Goal: Information Seeking & Learning: Learn about a topic

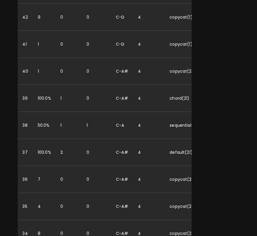
scroll to position [760, 0]
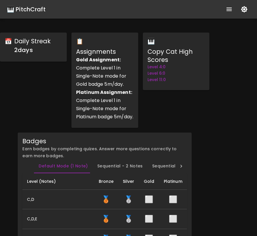
click at [24, 6] on div "🎹 PitchCraft" at bounding box center [26, 9] width 39 height 9
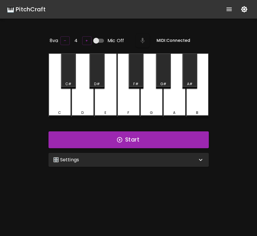
click at [110, 166] on div "🎛️ Settings Level 11 | C, D, E, F, G, A, B, F#, C#, G#, D#, A# 21 Level Mode Se…" at bounding box center [128, 159] width 165 height 19
click at [116, 160] on div "🎛️ Settings" at bounding box center [125, 159] width 144 height 7
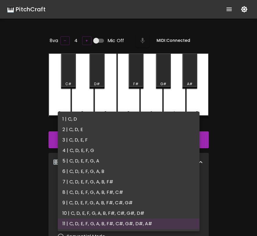
click at [107, 184] on body "🎹 PitchCraft About Badges Log Out 8va – 4 + Mic Off MIDI: Connected C C# D D# E…" at bounding box center [128, 192] width 257 height 385
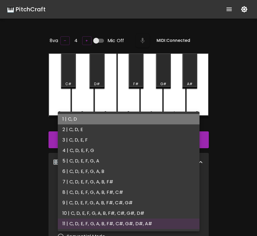
click at [122, 123] on li "1 | C, D" at bounding box center [129, 119] width 142 height 10
type input "1"
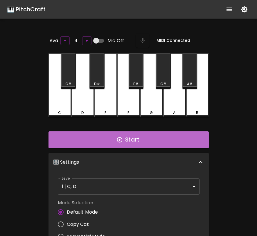
click at [122, 138] on icon "button" at bounding box center [119, 139] width 6 height 6
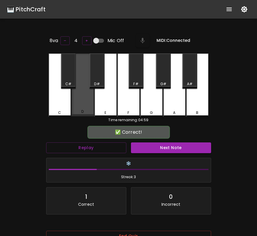
click at [84, 104] on div "D" at bounding box center [82, 84] width 23 height 63
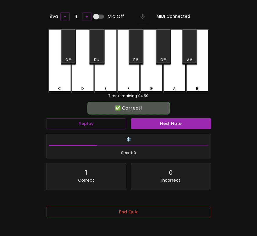
scroll to position [58, 0]
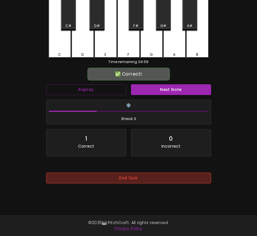
click at [160, 178] on button "End Quiz" at bounding box center [128, 177] width 165 height 11
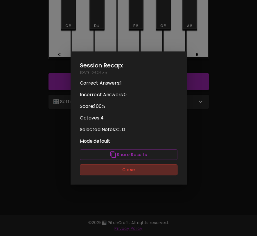
click at [157, 172] on button "Close" at bounding box center [129, 169] width 98 height 11
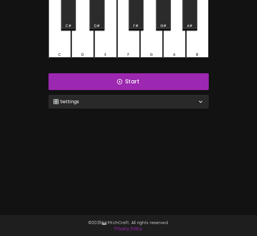
click at [150, 104] on div "🎛️ Settings" at bounding box center [128, 102] width 160 height 14
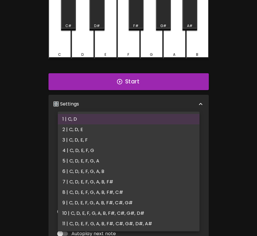
click at [131, 123] on body "🎹 PitchCraft About Badges Log Out 8va – 4 + Mic Off MIDI: Connected C C# D D# E…" at bounding box center [128, 134] width 257 height 385
click at [130, 131] on li "2 | C, D, E" at bounding box center [129, 129] width 142 height 10
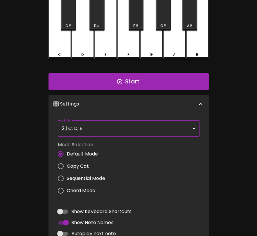
type input "3"
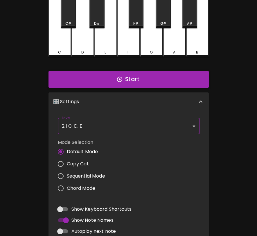
click at [156, 85] on button "Start" at bounding box center [128, 79] width 160 height 17
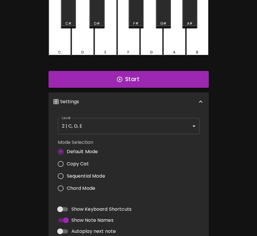
scroll to position [0, 0]
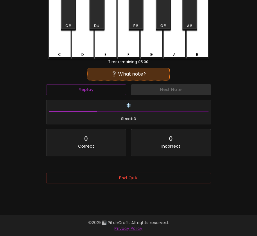
click at [97, 39] on div "E" at bounding box center [105, 27] width 23 height 64
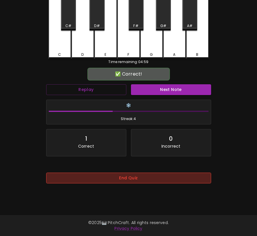
click at [153, 178] on button "End Quiz" at bounding box center [128, 177] width 165 height 11
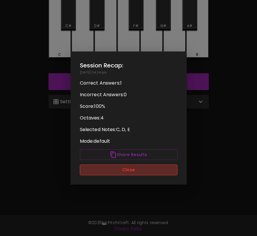
click at [155, 173] on button "Close" at bounding box center [129, 169] width 98 height 11
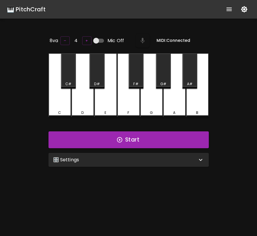
click at [230, 10] on icon "show more" at bounding box center [229, 9] width 7 height 7
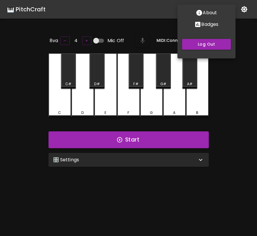
click at [202, 22] on p "Badges" at bounding box center [209, 24] width 17 height 7
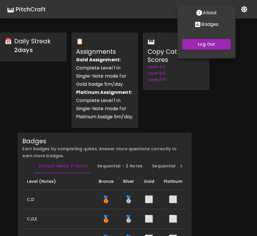
click at [223, 109] on div at bounding box center [128, 118] width 257 height 236
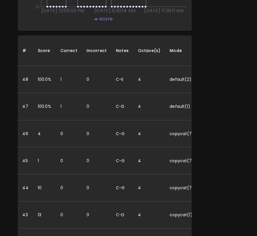
scroll to position [587, 0]
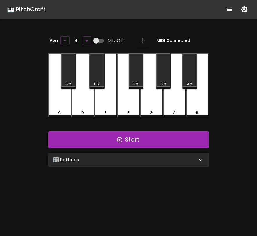
click at [131, 156] on div "🎛️ Settings" at bounding box center [125, 159] width 144 height 7
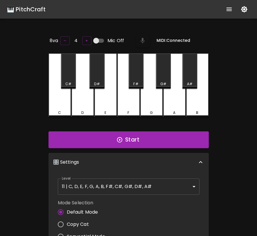
click at [113, 190] on body "🎹 PitchCraft About Badges Log Out 8va – 4 + Mic Off MIDI: Connected C C# D D# E…" at bounding box center [128, 192] width 257 height 385
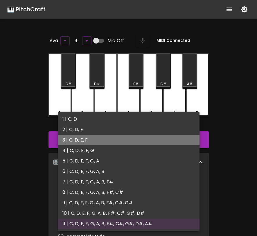
click at [107, 143] on li "3 | C, D, E, F" at bounding box center [129, 140] width 142 height 10
type input "5"
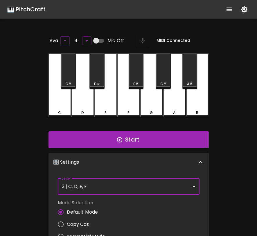
click at [116, 165] on div "🎛️ Settings" at bounding box center [128, 162] width 160 height 19
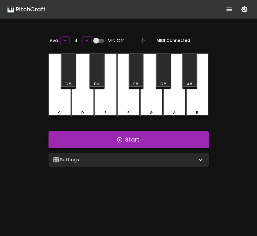
click at [125, 139] on button "Start" at bounding box center [128, 139] width 160 height 17
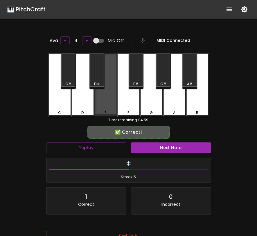
click at [101, 109] on div "E" at bounding box center [105, 111] width 21 height 5
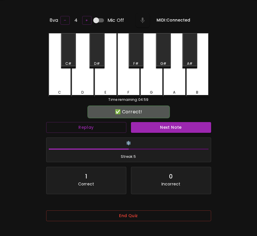
scroll to position [30, 0]
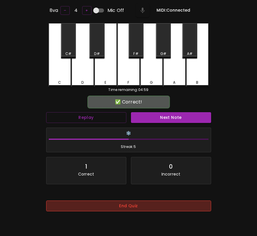
click at [162, 207] on button "End Quiz" at bounding box center [128, 205] width 165 height 11
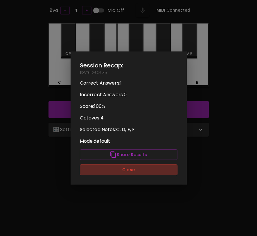
click at [139, 174] on button "Close" at bounding box center [129, 169] width 98 height 11
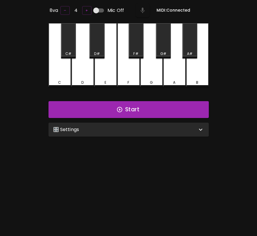
click at [154, 134] on div "🎛️ Settings" at bounding box center [128, 129] width 160 height 14
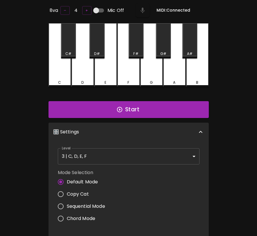
click at [127, 155] on body "🎹 PitchCraft About Badges Log Out 8va – 4 + Mic Off MIDI: Connected C C# D D# E…" at bounding box center [128, 162] width 257 height 385
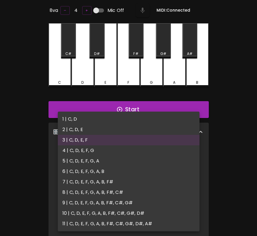
click at [126, 153] on li "4 | C, D, E, F, G" at bounding box center [129, 150] width 142 height 10
type input "7"
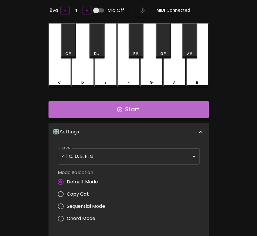
click at [144, 112] on button "Start" at bounding box center [128, 109] width 160 height 17
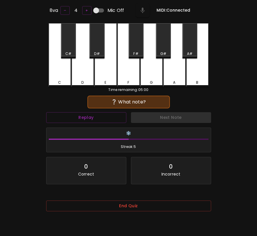
click at [86, 77] on div "D" at bounding box center [82, 55] width 23 height 64
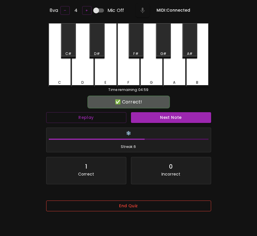
click at [125, 207] on button "End Quiz" at bounding box center [128, 205] width 165 height 11
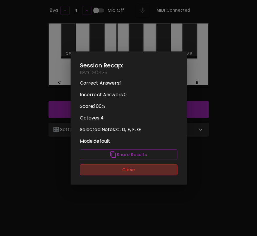
click at [149, 172] on button "Close" at bounding box center [129, 169] width 98 height 11
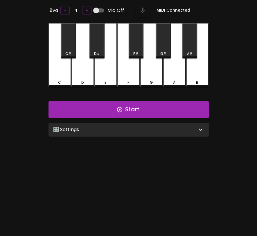
click at [158, 133] on div "🎛️ Settings" at bounding box center [128, 129] width 160 height 14
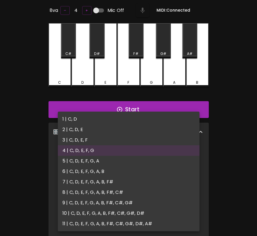
click at [147, 149] on body "🎹 PitchCraft About Badges Log Out 8va – 4 + Mic Off MIDI: Connected C C# D D# E…" at bounding box center [128, 162] width 257 height 385
click at [136, 160] on li "5 | C, D, E, F, G, A" at bounding box center [129, 161] width 142 height 10
type input "9"
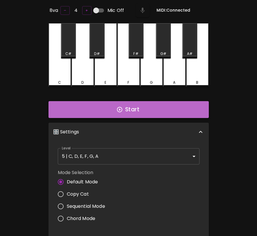
click at [158, 116] on button "Start" at bounding box center [128, 109] width 160 height 17
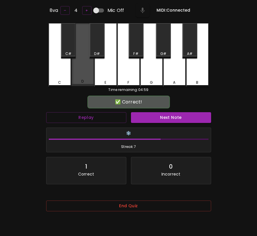
click at [82, 74] on div "D" at bounding box center [82, 54] width 23 height 63
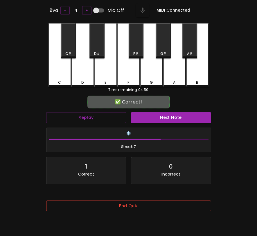
click at [94, 207] on button "End Quiz" at bounding box center [128, 205] width 165 height 11
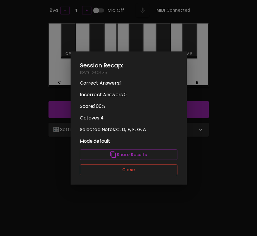
click at [125, 170] on button "Close" at bounding box center [129, 169] width 98 height 11
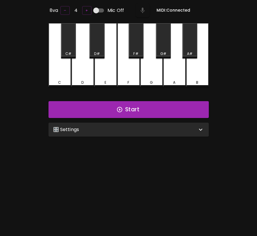
click at [146, 125] on div "🎛️ Settings" at bounding box center [128, 129] width 160 height 14
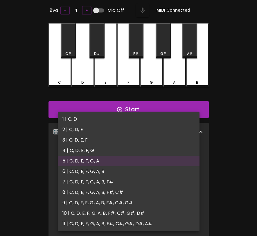
click at [106, 155] on body "🎹 PitchCraft About Badges Log Out 8va – 4 + Mic Off MIDI: Connected C C# D D# E…" at bounding box center [128, 162] width 257 height 385
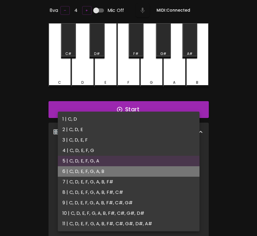
click at [99, 166] on li "6 | C, D, E, F, G, A, B" at bounding box center [129, 171] width 142 height 10
type input "11"
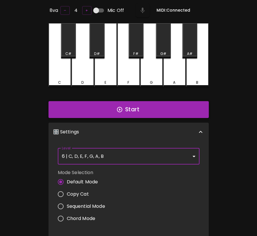
click at [131, 107] on button "Start" at bounding box center [128, 109] width 160 height 17
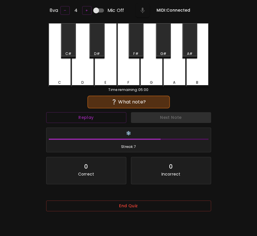
click at [131, 80] on div "F" at bounding box center [128, 82] width 21 height 5
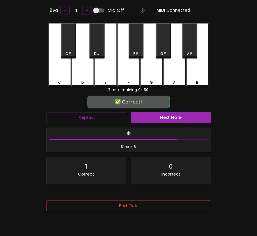
click at [134, 202] on button "End Quiz" at bounding box center [128, 205] width 165 height 11
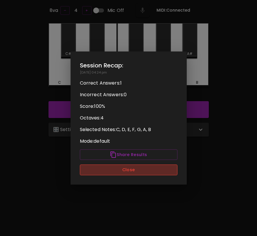
click at [143, 170] on button "Close" at bounding box center [129, 169] width 98 height 11
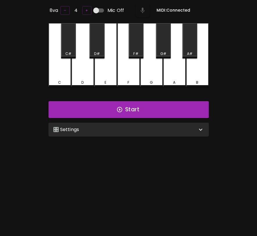
click at [151, 131] on div "🎛️ Settings" at bounding box center [128, 129] width 160 height 14
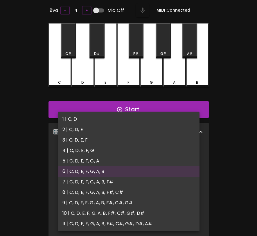
click at [134, 158] on body "🎹 PitchCraft About Badges Log Out 8va – 4 + Mic Off MIDI: Connected C C# D D# E…" at bounding box center [128, 162] width 257 height 385
click at [125, 182] on li "7 | C, D, E, F, G, A, B, F#" at bounding box center [129, 181] width 142 height 10
type input "13"
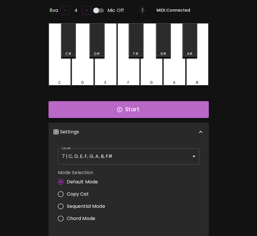
click at [162, 114] on button "Start" at bounding box center [128, 109] width 160 height 17
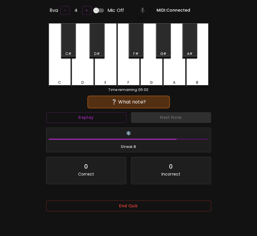
click at [91, 68] on div "D" at bounding box center [82, 55] width 23 height 64
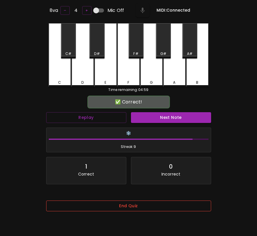
click at [131, 205] on button "End Quiz" at bounding box center [128, 205] width 165 height 11
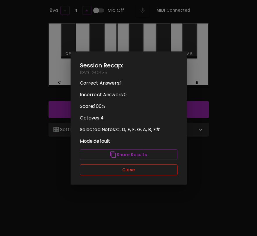
click at [145, 171] on button "Close" at bounding box center [129, 169] width 98 height 11
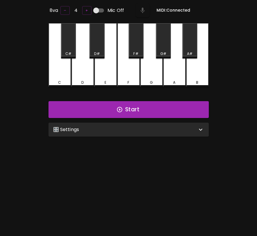
click at [160, 130] on div "🎛️ Settings" at bounding box center [125, 129] width 144 height 7
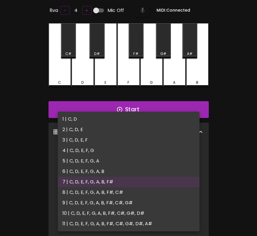
click at [134, 158] on body "🎹 PitchCraft About Badges Log Out 8va – 4 + Mic Off MIDI: Connected C C# D D# E…" at bounding box center [128, 162] width 257 height 385
click at [131, 191] on li "8 | C, D, E, F, G, A, B, F#, C#" at bounding box center [129, 192] width 142 height 10
type input "15"
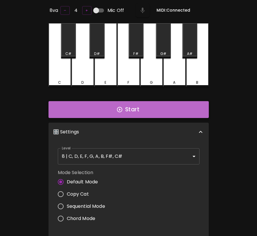
click at [161, 112] on button "Start" at bounding box center [128, 109] width 160 height 17
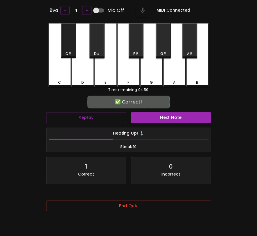
click at [70, 42] on div "C#" at bounding box center [68, 40] width 15 height 35
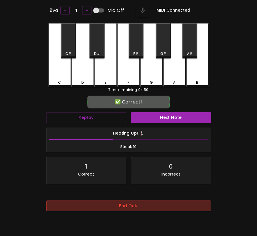
click at [142, 210] on button "End Quiz" at bounding box center [128, 205] width 165 height 11
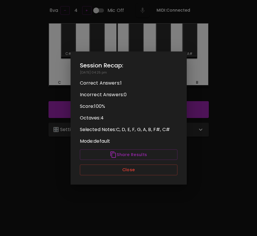
click at [161, 178] on div "Session Recap: 09/08/2025 - 04:25 pm Correct Answers: 1 Incorrect Answers: 0 Sc…" at bounding box center [129, 117] width 116 height 133
click at [166, 171] on button "Close" at bounding box center [129, 169] width 98 height 11
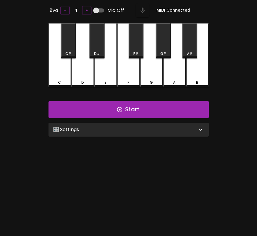
click at [162, 126] on div "🎛️ Settings" at bounding box center [125, 129] width 144 height 7
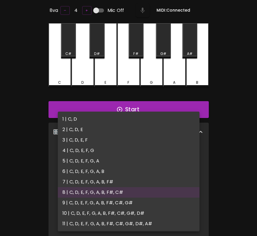
click at [164, 156] on body "🎹 PitchCraft About Badges Log Out 8va – 4 + Mic Off MIDI: Connected C C# D D# E…" at bounding box center [128, 162] width 257 height 385
click at [145, 203] on li "9 | C, D, E, F, G, A, B, F#, C#, G#" at bounding box center [129, 202] width 142 height 10
type input "17"
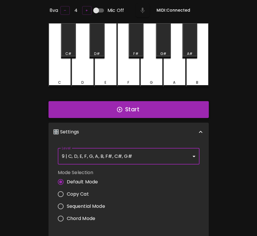
click at [172, 108] on button "Start" at bounding box center [128, 109] width 160 height 17
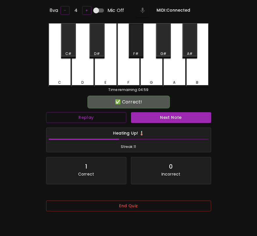
click at [137, 46] on div "F#" at bounding box center [136, 40] width 15 height 35
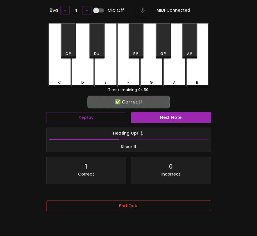
click at [150, 204] on button "End Quiz" at bounding box center [128, 205] width 165 height 11
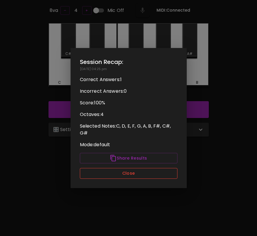
click at [146, 176] on button "Close" at bounding box center [129, 173] width 98 height 11
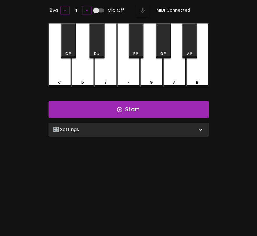
click at [150, 136] on div "🎛️ Settings Level 9 | C, D, E, F, G, A, B, F#, C#, G# 17 Level Mode Selection D…" at bounding box center [128, 129] width 165 height 19
click at [153, 131] on div "🎛️ Settings" at bounding box center [125, 129] width 144 height 7
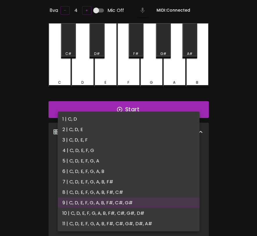
click at [144, 157] on body "🎹 PitchCraft About Badges Log Out 8va – 4 + Mic Off MIDI: Connected C C# D D# E…" at bounding box center [128, 162] width 257 height 385
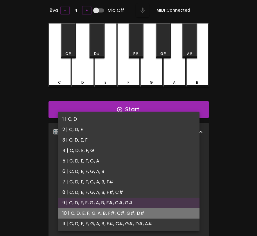
click at [140, 212] on li "10 | C, D, E, F, G, A, B, F#, C#, G#, D#" at bounding box center [129, 213] width 142 height 10
type input "19"
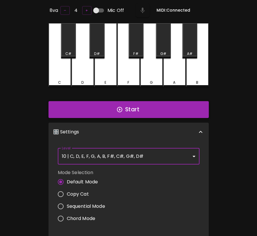
click at [158, 109] on button "Start" at bounding box center [128, 109] width 160 height 17
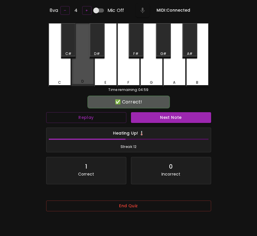
click at [82, 69] on div "D" at bounding box center [82, 54] width 23 height 63
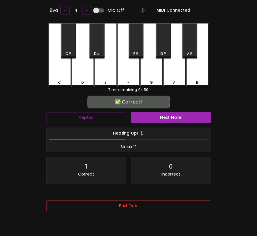
click at [146, 204] on button "End Quiz" at bounding box center [128, 205] width 165 height 11
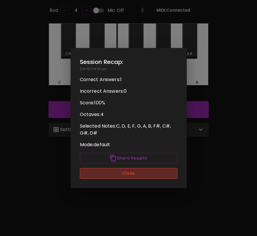
click at [165, 178] on button "Close" at bounding box center [129, 173] width 98 height 11
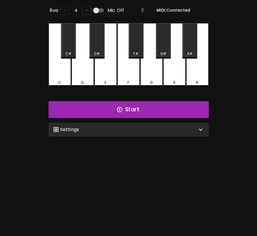
click at [173, 129] on div "🎛️ Settings" at bounding box center [125, 129] width 144 height 7
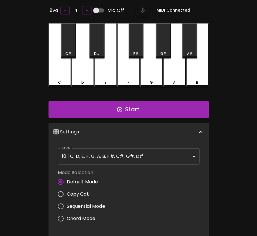
click at [161, 156] on body "🎹 PitchCraft About Badges Log Out 8va – 4 + Mic Off MIDI: Connected C C# D D# E…" at bounding box center [128, 162] width 257 height 385
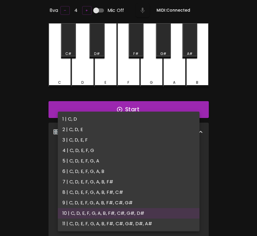
click at [127, 227] on li "11 | C, D, E, F, G, A, B, F#, C#, G#, D#, A#" at bounding box center [129, 223] width 142 height 10
type input "21"
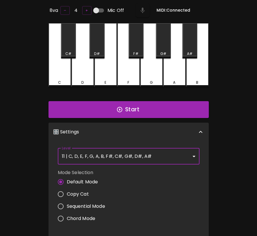
scroll to position [2, 0]
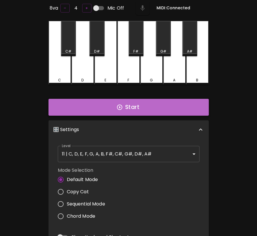
click at [161, 108] on button "Start" at bounding box center [128, 107] width 160 height 17
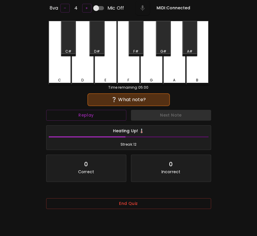
click at [159, 46] on div "G#" at bounding box center [163, 38] width 15 height 35
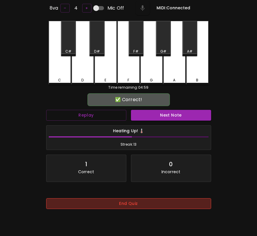
click at [157, 209] on button "End Quiz" at bounding box center [128, 203] width 165 height 11
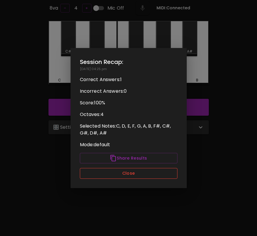
click at [153, 174] on button "Close" at bounding box center [129, 173] width 98 height 11
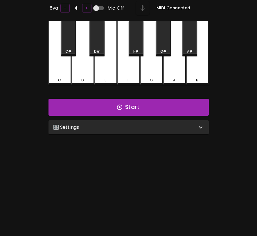
scroll to position [0, 0]
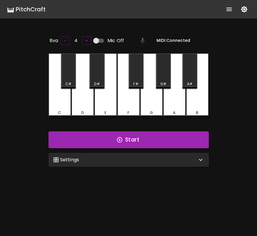
click at [229, 10] on icon "show more" at bounding box center [228, 9] width 5 height 3
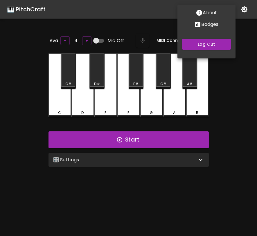
click at [210, 26] on p "Badges" at bounding box center [209, 24] width 17 height 7
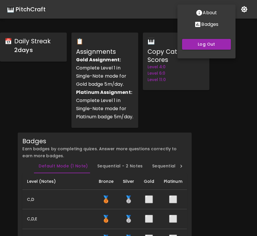
click at [214, 123] on div at bounding box center [128, 118] width 257 height 236
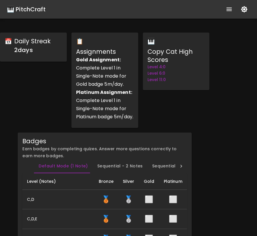
click at [38, 10] on div "🎹 PitchCraft" at bounding box center [26, 9] width 39 height 9
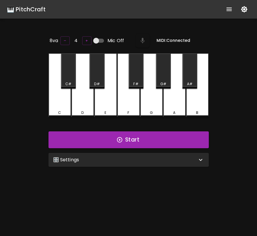
click at [96, 161] on div "🎛️ Settings" at bounding box center [125, 159] width 144 height 7
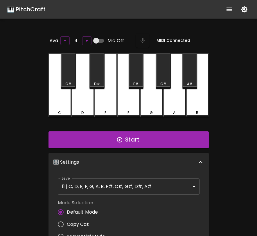
click at [83, 223] on span "Copy Cat" at bounding box center [78, 224] width 22 height 7
click at [67, 223] on input "Copy Cat" at bounding box center [61, 224] width 12 height 12
radio input "true"
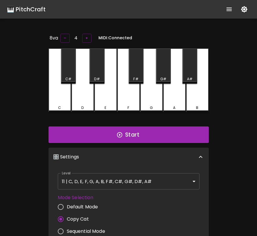
click at [112, 178] on body "🎹 PitchCraft About Badges Log Out 8va – 4 + MIDI: Connected C C# D D# E F F# G …" at bounding box center [128, 189] width 257 height 379
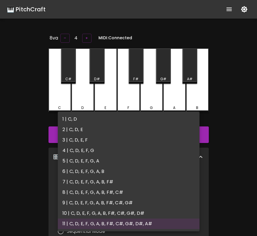
click at [121, 118] on li "1 | C, D" at bounding box center [129, 119] width 142 height 10
type input "1"
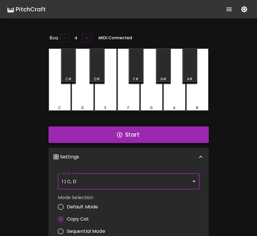
click at [120, 135] on icon "button" at bounding box center [119, 134] width 6 height 6
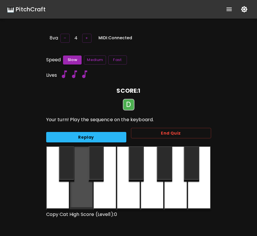
click at [82, 183] on div at bounding box center [81, 177] width 23 height 63
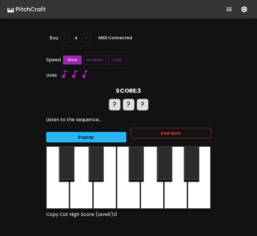
click at [156, 128] on button "End Quiz" at bounding box center [171, 133] width 80 height 11
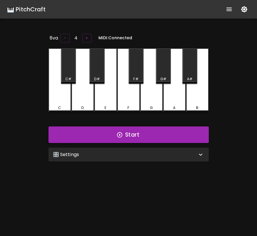
click at [158, 159] on div "🎛️ Settings" at bounding box center [128, 154] width 160 height 14
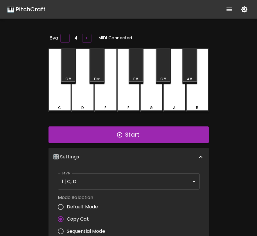
click at [149, 180] on body "🎹 PitchCraft About Badges Log Out 8va – 4 + MIDI: Connected C C# D D# E F F# G …" at bounding box center [128, 189] width 257 height 379
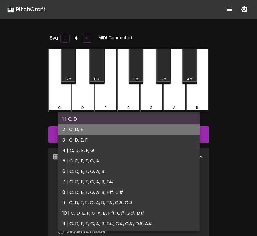
click at [149, 134] on li "2 | C, D, E" at bounding box center [129, 129] width 142 height 10
type input "3"
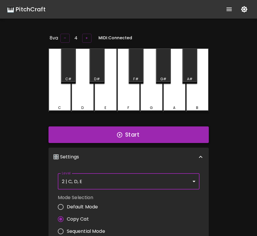
click at [140, 137] on button "Start" at bounding box center [128, 134] width 160 height 17
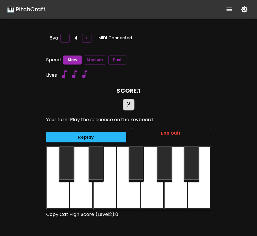
click at [79, 194] on div at bounding box center [81, 178] width 23 height 64
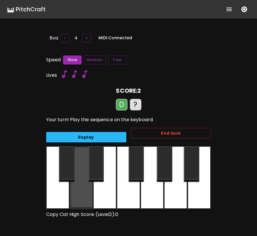
click at [79, 194] on div at bounding box center [81, 177] width 23 height 63
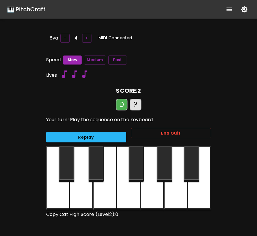
click at [79, 194] on div at bounding box center [81, 178] width 23 height 64
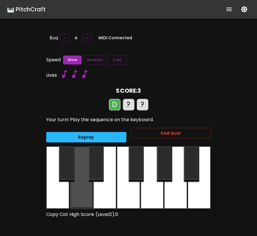
click at [79, 194] on div at bounding box center [81, 177] width 23 height 63
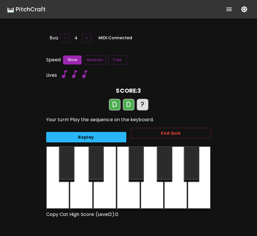
click at [61, 194] on div at bounding box center [57, 178] width 23 height 64
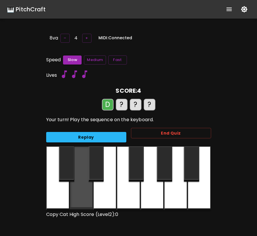
click at [80, 198] on div at bounding box center [81, 177] width 23 height 63
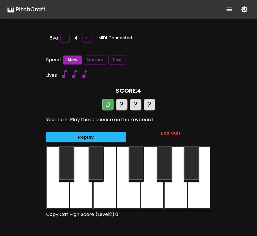
click at [80, 198] on div at bounding box center [81, 178] width 23 height 64
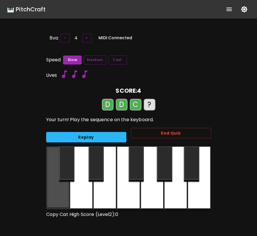
click at [57, 198] on div at bounding box center [57, 177] width 23 height 63
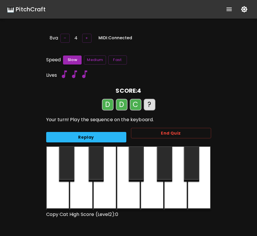
click at [82, 198] on div at bounding box center [81, 178] width 23 height 64
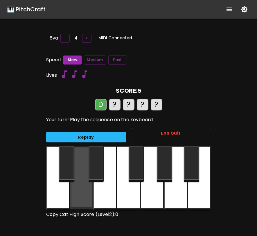
click at [86, 191] on div at bounding box center [81, 177] width 23 height 63
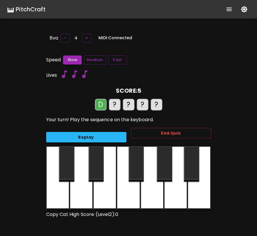
click at [86, 191] on div at bounding box center [81, 178] width 23 height 64
click at [58, 191] on div at bounding box center [57, 178] width 23 height 64
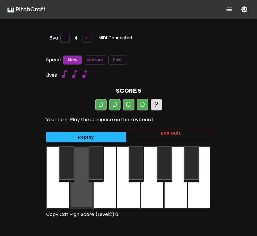
click at [84, 191] on div at bounding box center [81, 177] width 23 height 63
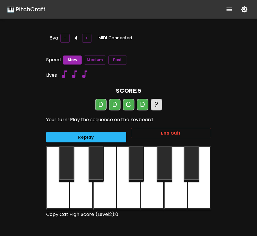
click at [84, 191] on div at bounding box center [81, 178] width 23 height 64
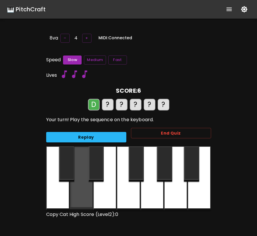
click at [84, 191] on div at bounding box center [81, 177] width 23 height 63
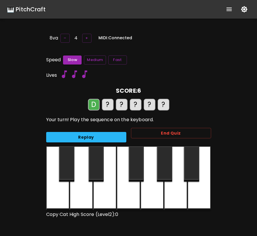
click at [84, 191] on div at bounding box center [81, 178] width 23 height 64
click at [62, 192] on div at bounding box center [57, 178] width 23 height 64
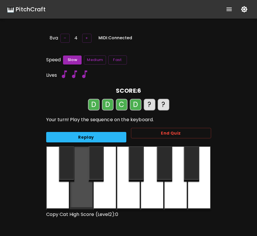
click at [88, 192] on div at bounding box center [81, 177] width 23 height 63
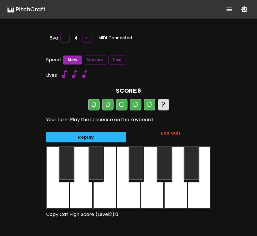
click at [69, 192] on div at bounding box center [128, 178] width 165 height 64
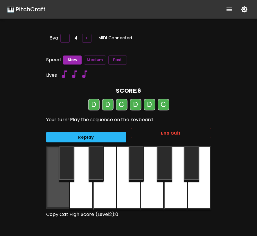
click at [64, 192] on div at bounding box center [57, 177] width 23 height 63
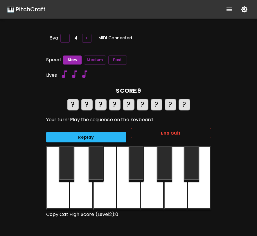
click at [145, 129] on button "End Quiz" at bounding box center [171, 133] width 80 height 11
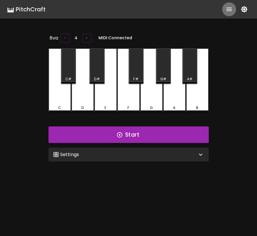
click at [230, 10] on icon "show more" at bounding box center [229, 9] width 7 height 7
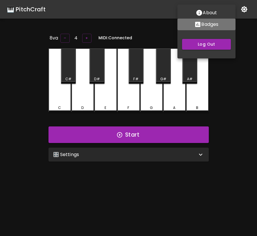
click at [205, 27] on p "Badges" at bounding box center [209, 24] width 17 height 7
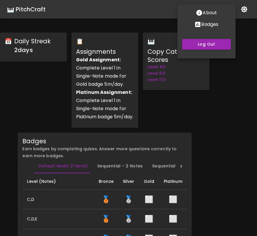
click at [162, 109] on div at bounding box center [128, 118] width 257 height 236
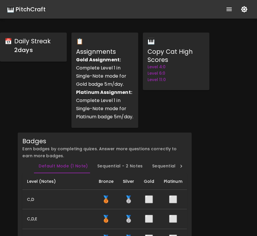
click at [35, 9] on div "🎹 PitchCraft" at bounding box center [26, 9] width 39 height 9
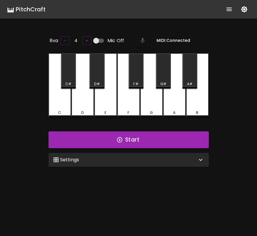
click at [85, 157] on div "🎛️ Settings" at bounding box center [125, 159] width 144 height 7
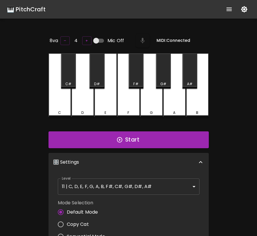
click at [86, 222] on span "Copy Cat" at bounding box center [78, 224] width 22 height 7
click at [67, 222] on input "Copy Cat" at bounding box center [61, 224] width 12 height 12
radio input "true"
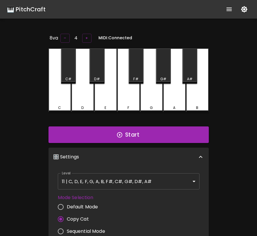
click at [116, 179] on body "🎹 PitchCraft About Badges Log Out 8va – 4 + MIDI: Connected C C# D D# E F F# G …" at bounding box center [128, 189] width 257 height 379
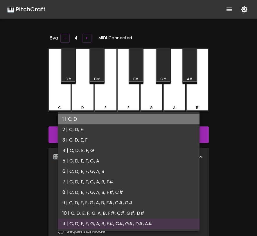
click at [126, 119] on li "1 | C, D" at bounding box center [129, 119] width 142 height 10
type input "1"
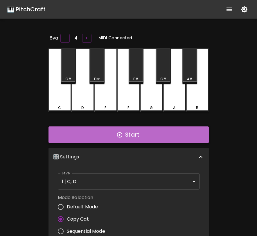
click at [133, 134] on button "Start" at bounding box center [128, 134] width 160 height 17
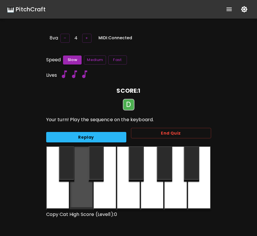
click at [76, 178] on div at bounding box center [81, 177] width 23 height 63
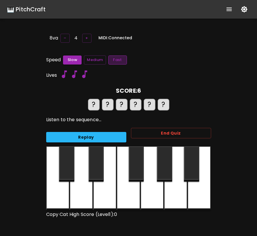
click at [124, 57] on button "Fast" at bounding box center [117, 59] width 19 height 9
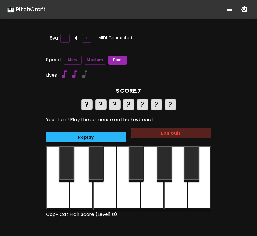
click at [163, 129] on button "End Quiz" at bounding box center [171, 133] width 80 height 11
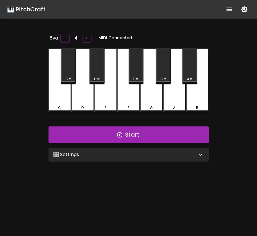
click at [144, 149] on div "🎛️ Settings" at bounding box center [128, 154] width 160 height 14
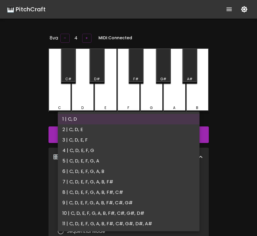
click at [130, 180] on body "🎹 PitchCraft About Badges Log Out 8va – 4 + MIDI: Connected C C# D D# E F F# G …" at bounding box center [128, 189] width 257 height 379
click at [123, 131] on li "2 | C, D, E" at bounding box center [129, 129] width 142 height 10
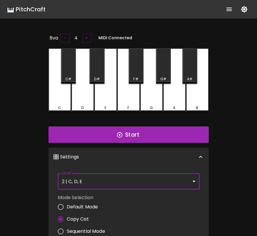
scroll to position [6, 0]
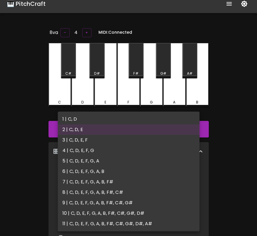
click at [153, 180] on body "🎹 PitchCraft About Badges Log Out 8va – 4 + MIDI: Connected C C# D D# E F F# G …" at bounding box center [128, 183] width 257 height 379
click at [156, 156] on li "5 | C, D, E, F, G, A" at bounding box center [129, 161] width 142 height 10
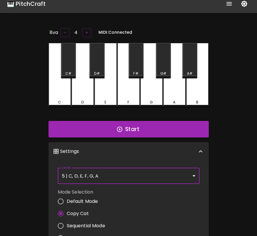
click at [142, 176] on body "🎹 PitchCraft About Badges Log Out 8va – 4 + MIDI: Connected C C# D D# E F F# G …" at bounding box center [128, 183] width 257 height 379
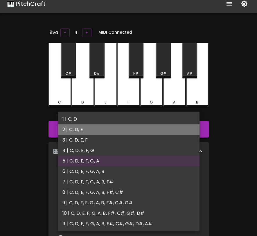
click at [140, 130] on li "2 | C, D, E" at bounding box center [129, 129] width 142 height 10
type input "3"
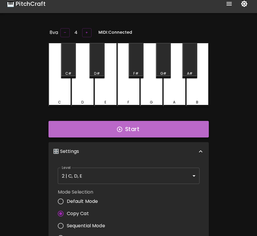
click at [149, 125] on button "Start" at bounding box center [128, 129] width 160 height 17
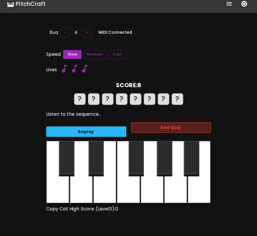
click at [151, 125] on button "End Quiz" at bounding box center [171, 127] width 80 height 11
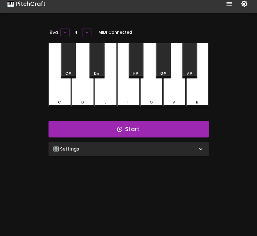
click at [228, 5] on icon "show more" at bounding box center [228, 3] width 5 height 3
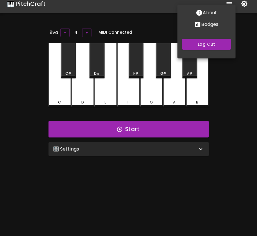
click at [216, 22] on p "Badges" at bounding box center [209, 24] width 17 height 7
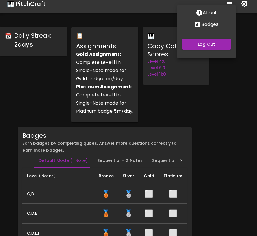
click at [192, 149] on div at bounding box center [128, 118] width 257 height 236
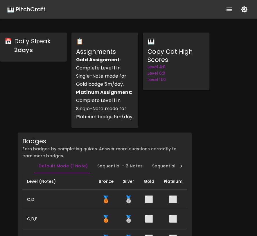
click at [27, 8] on div "🎹 PitchCraft" at bounding box center [26, 9] width 39 height 9
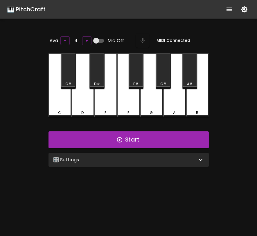
click at [123, 164] on div "🎛️ Settings" at bounding box center [128, 160] width 160 height 14
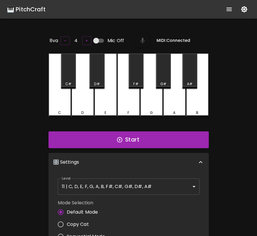
click at [131, 187] on body "🎹 PitchCraft About Badges Log Out 8va – 4 + Mic Off MIDI: Connected C C# D D# E…" at bounding box center [128, 192] width 257 height 385
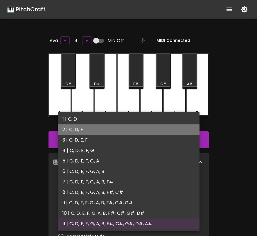
click at [127, 132] on li "2 | C, D, E" at bounding box center [129, 129] width 142 height 10
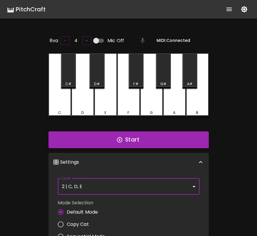
click at [125, 185] on body "🎹 PitchCraft About Badges Log Out 8va – 4 + Mic Off MIDI: Connected C C# D D# E…" at bounding box center [128, 192] width 257 height 385
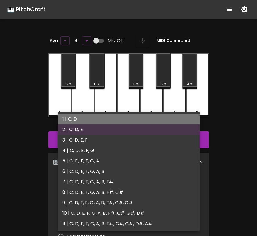
click at [134, 120] on li "1 | C, D" at bounding box center [129, 119] width 142 height 10
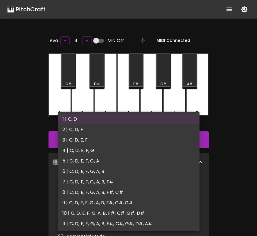
click at [130, 187] on body "🎹 PitchCraft About Badges Log Out 8va – 4 + Mic Off MIDI: Connected C C# D D# E…" at bounding box center [128, 192] width 257 height 385
click at [132, 136] on li "3 | C, D, E, F" at bounding box center [129, 140] width 142 height 10
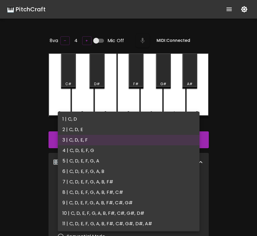
click at [130, 183] on body "🎹 PitchCraft About Badges Log Out 8va – 4 + Mic Off MIDI: Connected C C# D D# E…" at bounding box center [128, 192] width 257 height 385
click at [132, 154] on li "4 | C, D, E, F, G" at bounding box center [129, 150] width 142 height 10
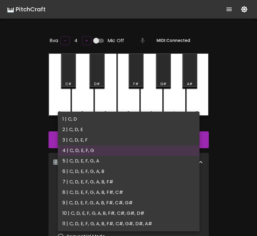
click at [138, 190] on body "🎹 PitchCraft About Badges Log Out 8va – 4 + Mic Off MIDI: Connected C C# D D# E…" at bounding box center [128, 192] width 257 height 385
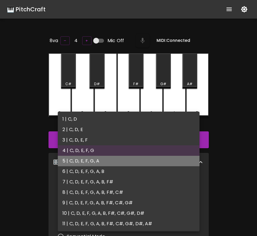
click at [138, 160] on li "5 | C, D, E, F, G, A" at bounding box center [129, 161] width 142 height 10
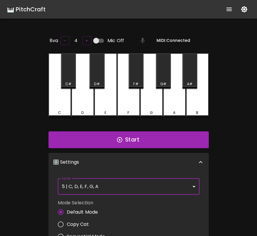
click at [141, 188] on body "🎹 PitchCraft About Badges Log Out 8va – 4 + Mic Off MIDI: Connected C C# D D# E…" at bounding box center [128, 192] width 257 height 385
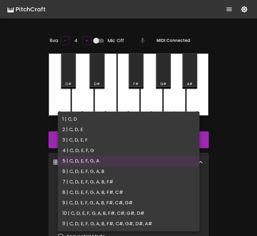
click at [143, 174] on li "6 | C, D, E, F, G, A, B" at bounding box center [129, 171] width 142 height 10
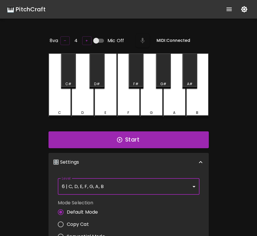
click at [143, 184] on body "🎹 PitchCraft About Badges Log Out 8va – 4 + Mic Off MIDI: Connected C C# D D# E…" at bounding box center [128, 192] width 257 height 385
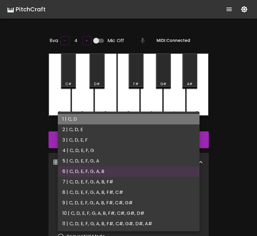
click at [143, 120] on li "1 | C, D" at bounding box center [129, 119] width 142 height 10
type input "1"
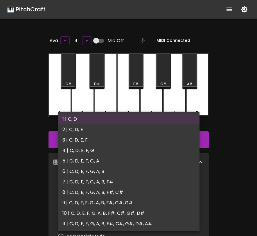
click at [126, 185] on body "🎹 PitchCraft About Badges Log Out 8va – 4 + Mic Off MIDI: Connected C C# D D# E…" at bounding box center [128, 192] width 257 height 385
click at [230, 178] on div at bounding box center [128, 118] width 257 height 236
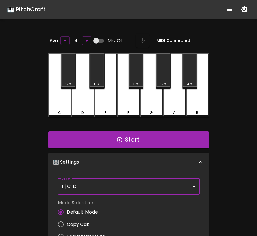
click at [86, 218] on label "Copy Cat" at bounding box center [80, 224] width 51 height 12
click at [67, 218] on input "Copy Cat" at bounding box center [61, 224] width 12 height 12
radio input "true"
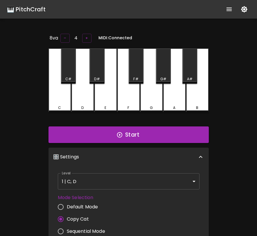
click at [101, 186] on body "🎹 PitchCraft About Badges Log Out 8va – 4 + MIDI: Connected C C# D D# E F F# G …" at bounding box center [128, 189] width 257 height 379
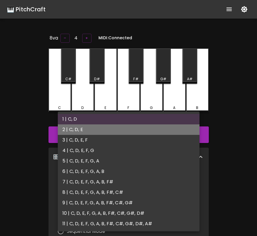
click at [95, 130] on li "2 | C, D, E" at bounding box center [129, 129] width 142 height 10
type input "3"
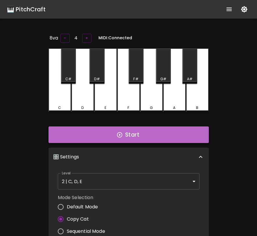
click at [104, 131] on button "Start" at bounding box center [128, 134] width 160 height 17
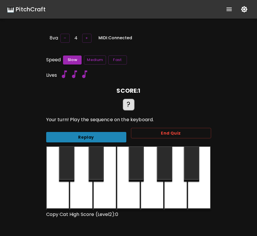
click at [104, 132] on button "Replay" at bounding box center [86, 137] width 80 height 11
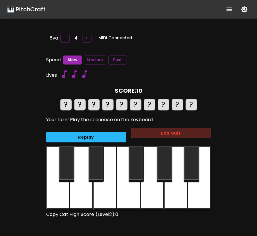
click at [137, 134] on button "End Quiz" at bounding box center [171, 133] width 80 height 11
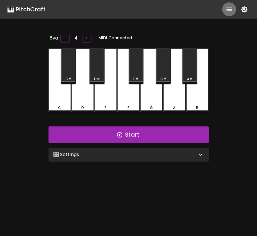
click at [231, 10] on icon "show more" at bounding box center [229, 9] width 7 height 7
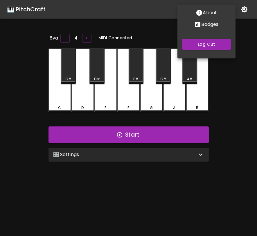
click at [215, 28] on button "Badges" at bounding box center [206, 25] width 58 height 12
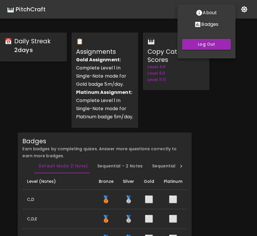
click at [221, 116] on div at bounding box center [128, 118] width 257 height 236
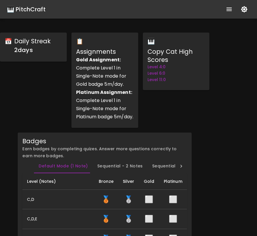
click at [202, 123] on div "🎹 Copy Cat High Scores Level 4: 0 Level 6: 0 Level 11: 0" at bounding box center [175, 80] width 71 height 100
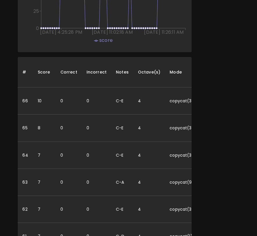
scroll to position [566, 0]
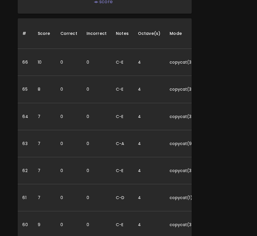
scroll to position [606, 0]
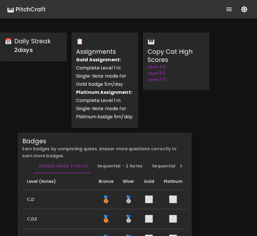
click at [154, 110] on div "🎹 Copy Cat High Scores Level 4: 0 Level 6: 0 Level 11: 0" at bounding box center [175, 80] width 71 height 100
click at [227, 9] on icon "show more" at bounding box center [229, 9] width 7 height 7
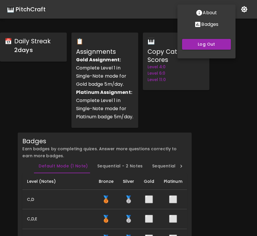
click at [39, 9] on div at bounding box center [128, 118] width 257 height 236
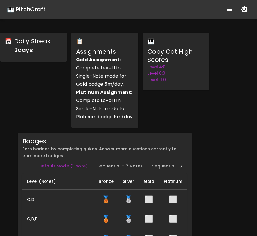
click at [39, 9] on div "🎹 PitchCraft" at bounding box center [26, 9] width 39 height 9
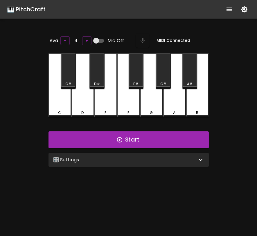
click at [109, 165] on div "🎛️ Settings" at bounding box center [128, 160] width 160 height 14
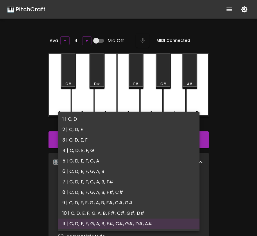
click at [107, 179] on body "🎹 PitchCraft About Badges Log Out 8va – 4 + Mic Off MIDI: Connected C C# D D# E…" at bounding box center [128, 192] width 257 height 385
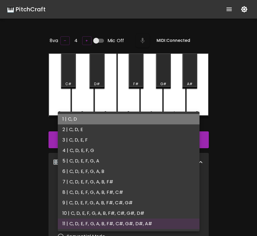
click at [106, 121] on li "1 | C, D" at bounding box center [129, 119] width 142 height 10
type input "1"
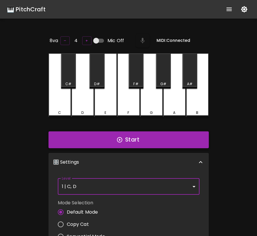
click at [110, 142] on button "Start" at bounding box center [128, 139] width 160 height 17
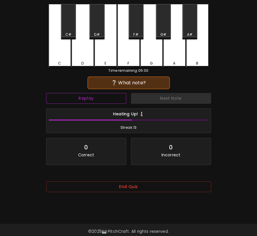
scroll to position [58, 0]
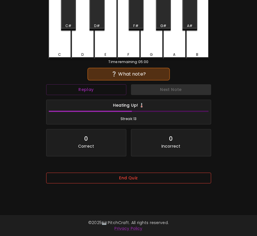
click at [113, 174] on button "End Quiz" at bounding box center [128, 177] width 165 height 11
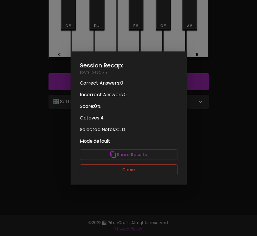
click at [112, 171] on button "Close" at bounding box center [129, 169] width 98 height 11
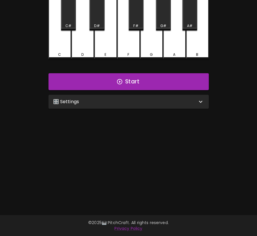
click at [133, 102] on div "🎛️ Settings" at bounding box center [125, 101] width 144 height 7
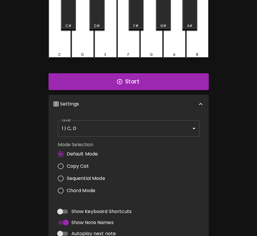
click at [81, 163] on span "Copy Cat" at bounding box center [78, 166] width 22 height 7
click at [67, 163] on input "Copy Cat" at bounding box center [61, 166] width 12 height 12
radio input "true"
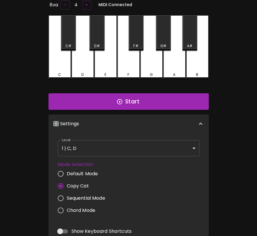
scroll to position [0, 0]
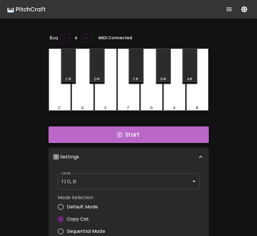
click at [95, 136] on button "Start" at bounding box center [128, 134] width 160 height 17
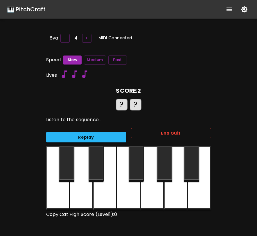
click at [154, 134] on button "End Quiz" at bounding box center [171, 133] width 80 height 11
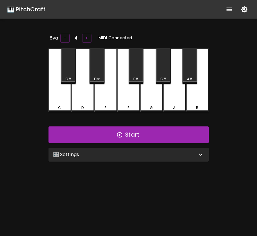
click at [141, 155] on div "🎛️ Settings" at bounding box center [125, 154] width 144 height 7
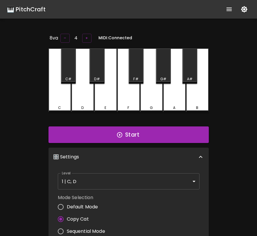
click at [130, 178] on body "🎹 PitchCraft About Badges Log Out 8va – 4 + MIDI: Connected C C# D D# E F F# G …" at bounding box center [128, 189] width 257 height 379
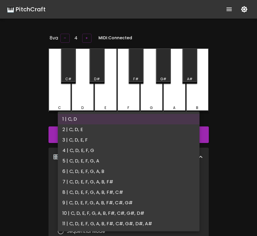
click at [124, 132] on li "2 | C, D, E" at bounding box center [129, 129] width 142 height 10
type input "3"
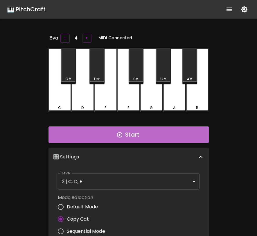
click at [124, 132] on button "Start" at bounding box center [128, 134] width 160 height 17
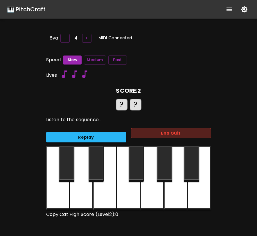
click at [152, 132] on button "End Quiz" at bounding box center [171, 133] width 80 height 11
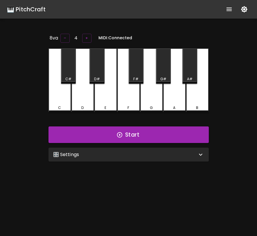
click at [136, 154] on div "🎛️ Settings" at bounding box center [125, 154] width 144 height 7
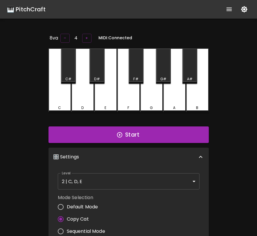
click at [125, 176] on body "🎹 PitchCraft About Badges Log Out 8va – 4 + MIDI: Connected C C# D D# E F F# G …" at bounding box center [128, 189] width 257 height 379
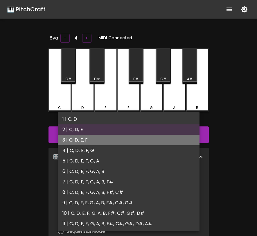
click at [125, 136] on li "3 | C, D, E, F" at bounding box center [129, 140] width 142 height 10
type input "5"
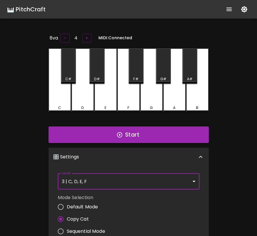
click at [125, 136] on button "Start" at bounding box center [128, 134] width 160 height 17
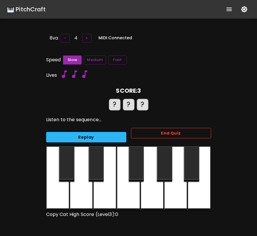
click at [147, 131] on button "End Quiz" at bounding box center [171, 133] width 80 height 11
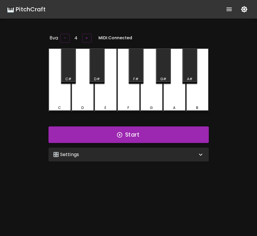
click at [226, 11] on icon "show more" at bounding box center [229, 9] width 7 height 7
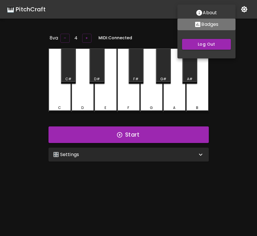
click at [209, 26] on p "Badges" at bounding box center [209, 24] width 17 height 7
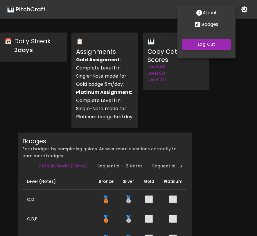
click at [217, 93] on div at bounding box center [128, 118] width 257 height 236
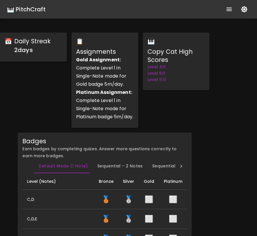
click at [38, 10] on div "🎹 PitchCraft" at bounding box center [26, 9] width 39 height 9
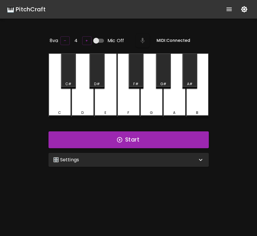
click at [134, 162] on div "🎛️ Settings" at bounding box center [128, 160] width 160 height 14
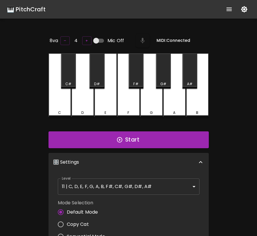
click at [86, 221] on span "Copy Cat" at bounding box center [78, 224] width 22 height 7
click at [67, 221] on input "Copy Cat" at bounding box center [61, 224] width 12 height 12
radio input "true"
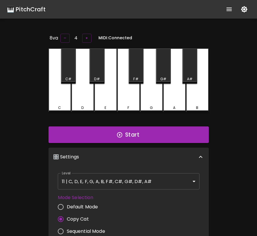
click at [113, 183] on body "🎹 PitchCraft About Badges Log Out 8va – 4 + MIDI: Connected C C# D D# E F F# G …" at bounding box center [128, 189] width 257 height 379
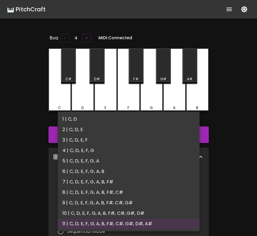
click at [115, 118] on li "1 | C, D" at bounding box center [129, 119] width 142 height 10
type input "1"
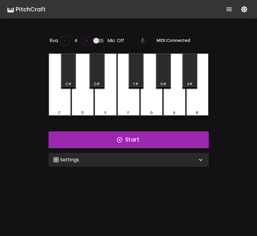
click at [106, 163] on div "🎛️ Settings" at bounding box center [128, 160] width 160 height 14
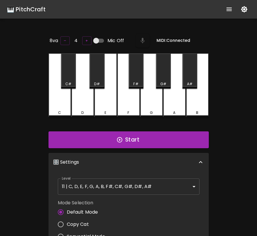
click at [104, 186] on body "🎹 PitchCraft About Badges Log Out 8va – 4 + Mic Off MIDI: Connected C C# D D# E…" at bounding box center [128, 192] width 257 height 385
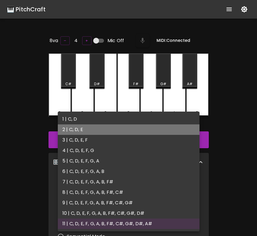
click at [101, 129] on li "2 | C, D, E" at bounding box center [129, 129] width 142 height 10
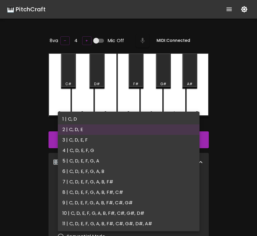
click at [96, 192] on body "🎹 PitchCraft About Badges Log Out 8va – 4 + Mic Off MIDI: Connected C C# D D# E…" at bounding box center [128, 192] width 257 height 385
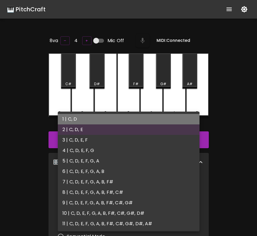
click at [104, 118] on li "1 | C, D" at bounding box center [129, 119] width 142 height 10
type input "1"
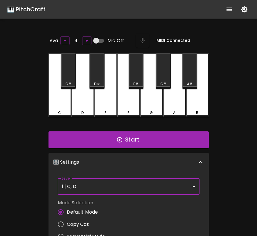
scroll to position [2, 0]
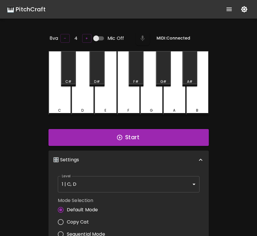
click at [81, 223] on span "Copy Cat" at bounding box center [78, 221] width 22 height 7
click at [67, 223] on input "Copy Cat" at bounding box center [61, 222] width 12 height 12
radio input "true"
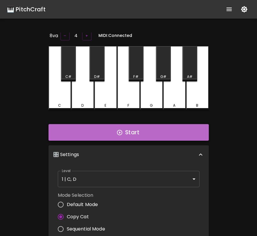
click at [136, 127] on button "Start" at bounding box center [128, 132] width 160 height 17
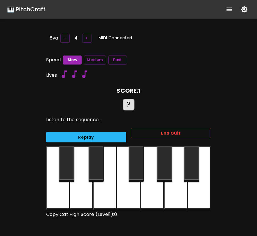
scroll to position [0, 0]
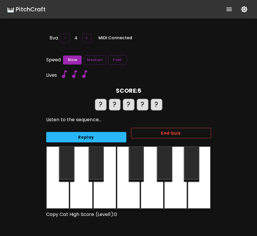
click at [139, 131] on button "End Quiz" at bounding box center [171, 133] width 80 height 11
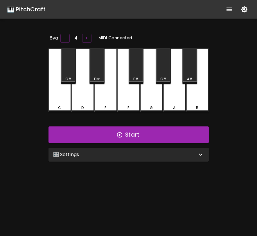
click at [138, 156] on div "🎛️ Settings" at bounding box center [125, 154] width 144 height 7
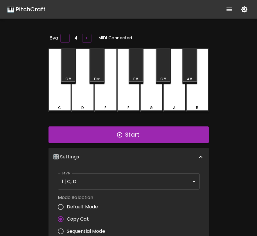
click at [135, 178] on body "🎹 PitchCraft About Badges Log Out 8va – 4 + MIDI: Connected C C# D D# E F F# G …" at bounding box center [128, 189] width 257 height 379
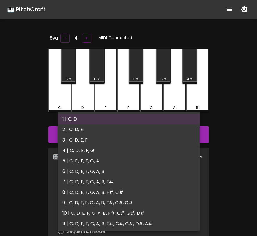
click at [131, 133] on li "2 | C, D, E" at bounding box center [129, 129] width 142 height 10
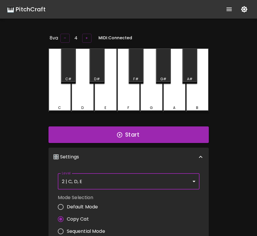
click at [135, 181] on body "🎹 PitchCraft About Badges Log Out 8va – 4 + MIDI: Connected C C# D D# E F F# G …" at bounding box center [128, 189] width 257 height 379
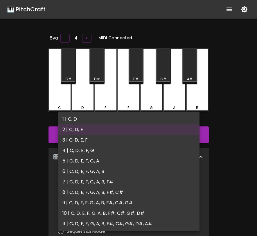
click at [131, 143] on li "3 | C, D, E, F" at bounding box center [129, 140] width 142 height 10
type input "5"
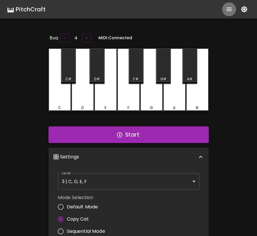
click at [224, 10] on button "show more" at bounding box center [229, 9] width 14 height 14
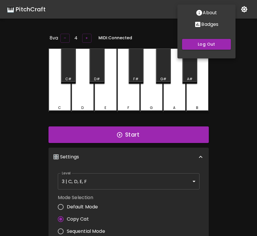
click at [206, 27] on p "Badges" at bounding box center [209, 24] width 17 height 7
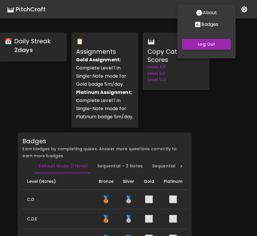
click at [175, 118] on div at bounding box center [128, 118] width 257 height 236
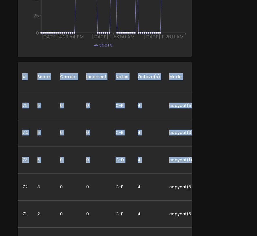
drag, startPoint x: 164, startPoint y: 173, endPoint x: 3, endPoint y: 120, distance: 169.3
click at [3, 120] on div "📅 Daily Streak 2 day s 📋 Assignments Gold Assignment: Complete Level 1 in Singl…" at bounding box center [105, 143] width 214 height 1349
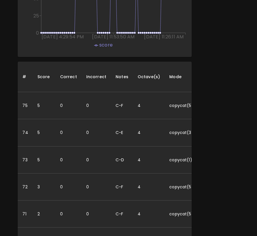
click at [30, 119] on td "75" at bounding box center [25, 105] width 15 height 27
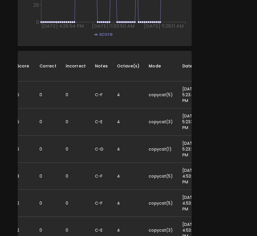
scroll to position [0, 11]
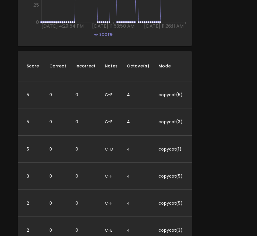
drag, startPoint x: 190, startPoint y: 165, endPoint x: 27, endPoint y: 102, distance: 174.6
copy tbody "5 0 0 C-F 4 copycat (5) 9/8/2025, 5:23:41 PM 0 74 5 0 0 C-E 4 copycat (3) 9/8/2…"
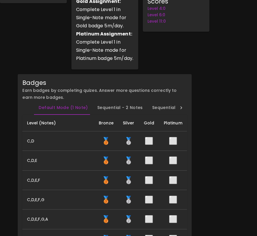
scroll to position [0, 0]
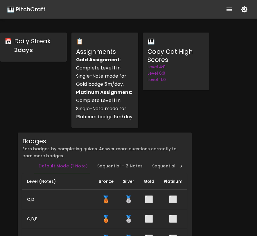
click at [32, 15] on div "🎹 PitchCraft About Badges Log Out" at bounding box center [128, 9] width 257 height 19
click at [33, 10] on div "🎹 PitchCraft" at bounding box center [26, 9] width 39 height 9
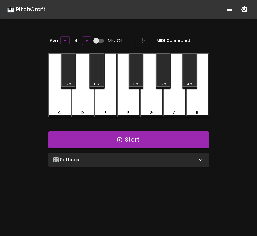
click at [136, 165] on div "🎛️ Settings" at bounding box center [128, 160] width 160 height 14
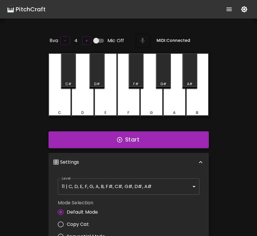
scroll to position [2, 0]
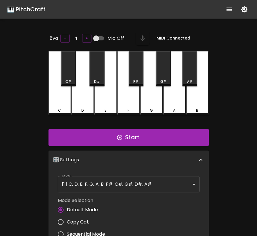
click at [128, 185] on body "🎹 PitchCraft About Badges Log Out 8va – 4 + Mic Off MIDI: Connected C C# D D# E…" at bounding box center [128, 192] width 257 height 385
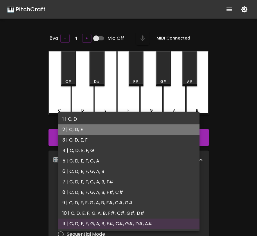
click at [123, 134] on li "2 | C, D, E" at bounding box center [129, 129] width 142 height 10
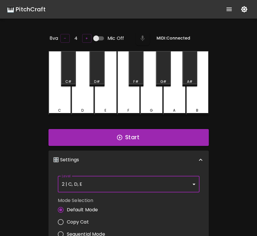
click at [91, 185] on body "🎹 PitchCraft About Badges Log Out 8va – 4 + Mic Off MIDI: Connected C C# D D# E…" at bounding box center [128, 192] width 257 height 385
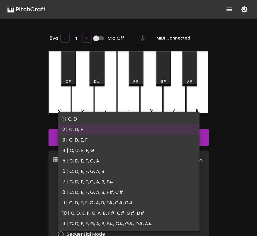
click at [88, 120] on li "1 | C, D" at bounding box center [129, 119] width 142 height 10
type input "1"
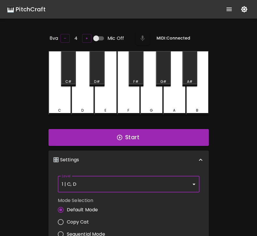
click at [79, 225] on label "Copy Cat" at bounding box center [80, 222] width 51 height 12
click at [67, 225] on input "Copy Cat" at bounding box center [61, 222] width 12 height 12
radio input "true"
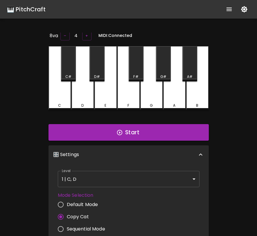
scroll to position [0, 0]
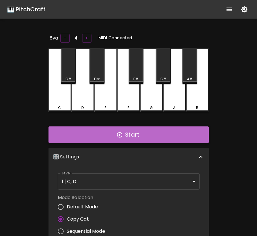
click at [122, 133] on icon "button" at bounding box center [119, 134] width 5 height 5
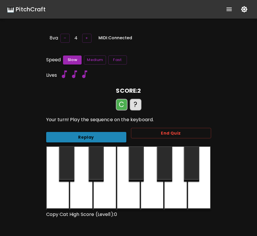
click at [120, 135] on button "Replay" at bounding box center [86, 137] width 80 height 11
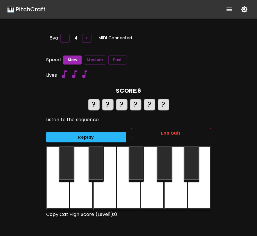
click at [148, 135] on button "End Quiz" at bounding box center [171, 133] width 80 height 11
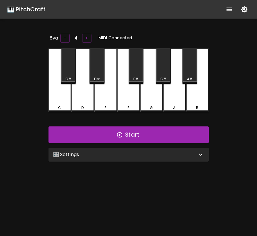
click at [138, 156] on div "🎛️ Settings" at bounding box center [125, 154] width 144 height 7
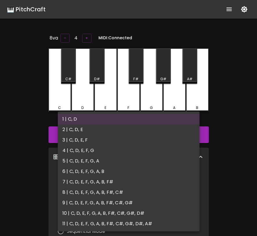
click at [130, 184] on body "🎹 PitchCraft About Badges Log Out 8va – 4 + MIDI: Connected C C# D D# E F F# G …" at bounding box center [128, 189] width 257 height 379
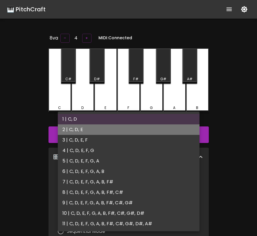
click at [129, 131] on li "2 | C, D, E" at bounding box center [129, 129] width 142 height 10
type input "3"
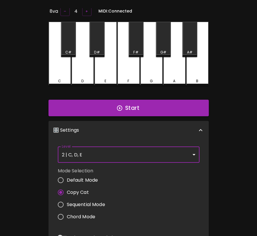
scroll to position [26, 0]
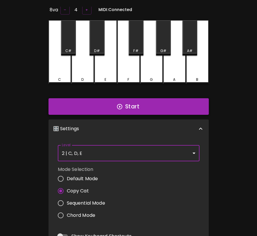
click at [141, 104] on button "Start" at bounding box center [128, 106] width 160 height 17
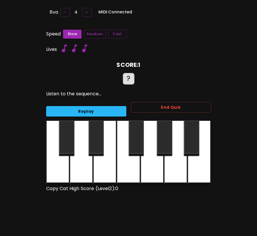
scroll to position [0, 0]
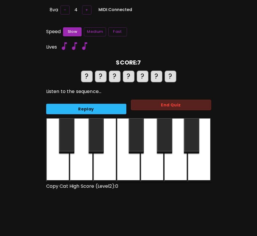
click at [141, 104] on button "End Quiz" at bounding box center [171, 105] width 80 height 11
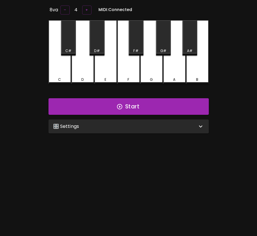
click at [128, 127] on div "🎛️ Settings" at bounding box center [125, 126] width 144 height 7
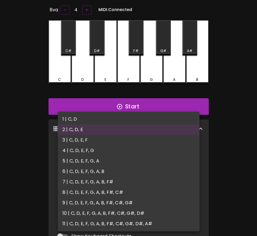
click at [113, 153] on body "🎹 PitchCraft About Badges Log Out 8va – 4 + MIDI: Connected C C# D D# E F F# G …" at bounding box center [128, 161] width 257 height 379
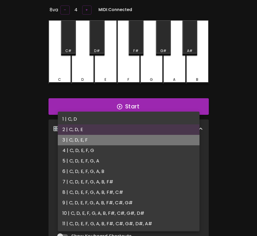
click at [115, 144] on li "3 | C, D, E, F" at bounding box center [129, 140] width 142 height 10
type input "5"
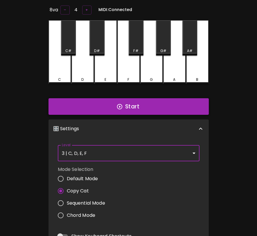
click at [122, 107] on icon "button" at bounding box center [119, 106] width 6 height 6
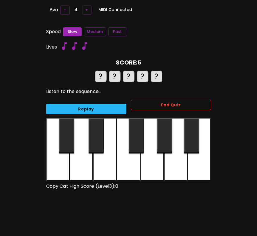
click at [148, 100] on button "End Quiz" at bounding box center [171, 105] width 80 height 11
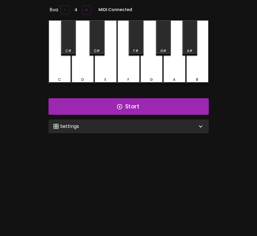
click at [145, 119] on div "🎛️ Settings" at bounding box center [128, 126] width 160 height 14
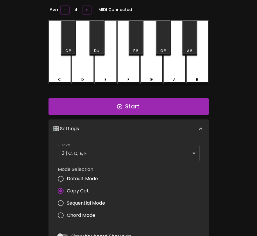
click at [113, 155] on body "🎹 PitchCraft About Badges Log Out 8va – 4 + MIDI: Connected C C# D D# E F F# G …" at bounding box center [128, 161] width 257 height 379
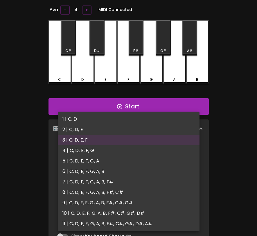
click at [108, 163] on li "5 | C, D, E, F, G, A" at bounding box center [129, 161] width 142 height 10
type input "9"
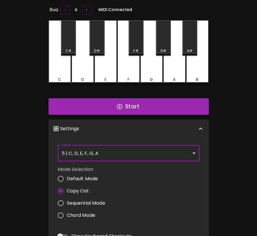
click at [115, 111] on button "Start" at bounding box center [128, 106] width 160 height 17
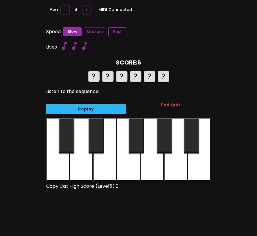
click at [116, 31] on button "Fast" at bounding box center [117, 31] width 19 height 9
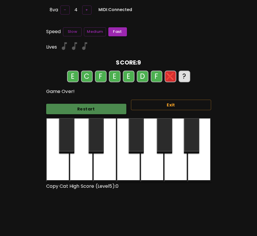
click at [97, 105] on button "Restart" at bounding box center [86, 109] width 80 height 11
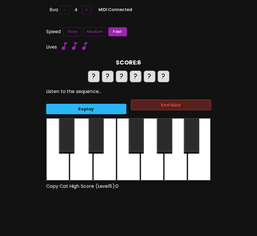
click at [141, 100] on button "End Quiz" at bounding box center [171, 105] width 80 height 11
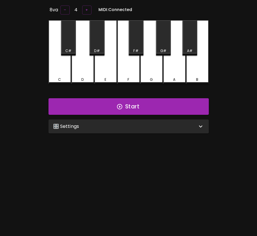
click at [136, 121] on div "🎛️ Settings" at bounding box center [128, 126] width 160 height 14
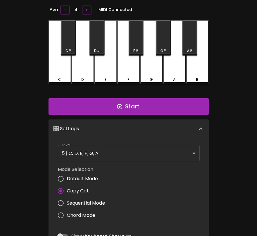
click at [132, 150] on body "🎹 PitchCraft About Badges Log Out 8va – 4 + MIDI: Connected C C# D D# E F F# G …" at bounding box center [128, 161] width 257 height 379
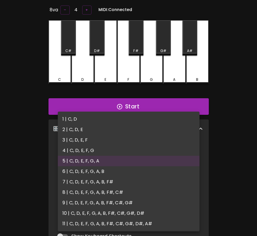
click at [234, 99] on div at bounding box center [128, 118] width 257 height 236
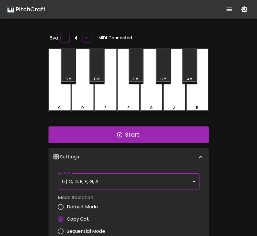
click at [227, 4] on button "show more" at bounding box center [229, 9] width 14 height 14
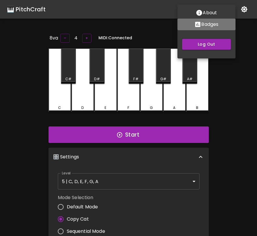
click at [208, 26] on p "Badges" at bounding box center [209, 24] width 17 height 7
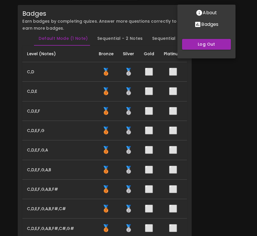
scroll to position [265, 0]
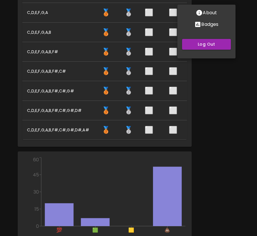
click at [201, 136] on div at bounding box center [128, 118] width 257 height 236
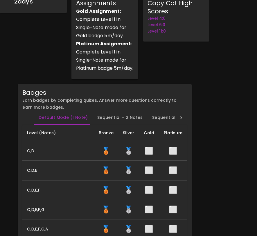
scroll to position [0, 0]
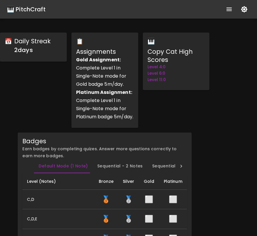
click at [32, 12] on div "🎹 PitchCraft" at bounding box center [26, 9] width 39 height 9
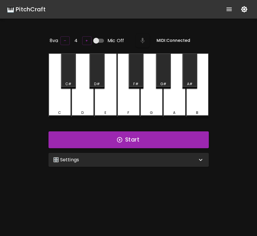
click at [92, 159] on div "🎛️ Settings" at bounding box center [125, 159] width 144 height 7
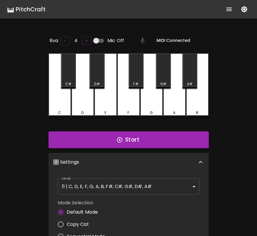
click at [96, 183] on body "🎹 PitchCraft About Badges Log Out 8va – 4 + Mic Off MIDI: Connected C C# D D# E…" at bounding box center [128, 192] width 257 height 385
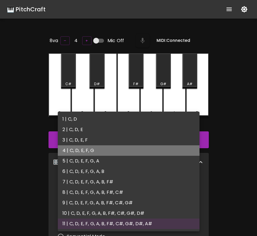
click at [100, 154] on li "4 | C, D, E, F, G" at bounding box center [129, 150] width 142 height 10
type input "7"
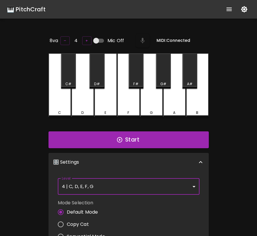
click at [84, 222] on span "Copy Cat" at bounding box center [78, 224] width 22 height 7
click at [67, 222] on input "Copy Cat" at bounding box center [61, 224] width 12 height 12
radio input "true"
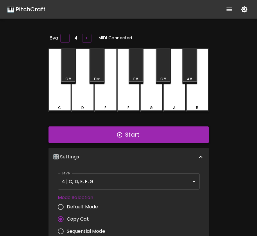
click at [125, 130] on button "Start" at bounding box center [128, 134] width 160 height 17
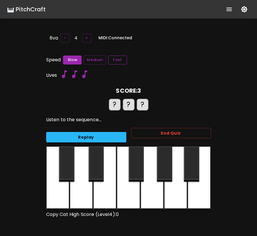
click at [124, 59] on button "Fast" at bounding box center [117, 59] width 19 height 9
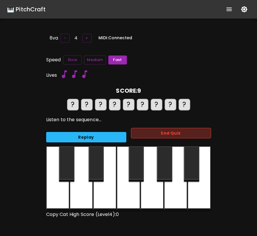
click at [164, 132] on button "End Quiz" at bounding box center [171, 133] width 80 height 11
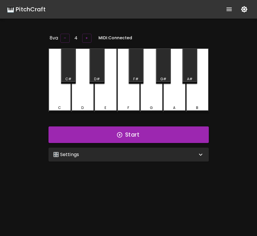
click at [141, 154] on div "🎛️ Settings" at bounding box center [125, 154] width 144 height 7
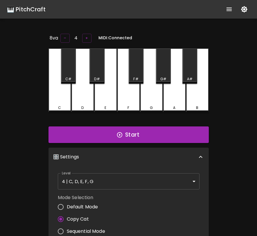
click at [138, 178] on body "🎹 PitchCraft About Badges Log Out 8va – 4 + MIDI: Connected C C# D D# E F F# G …" at bounding box center [128, 189] width 257 height 379
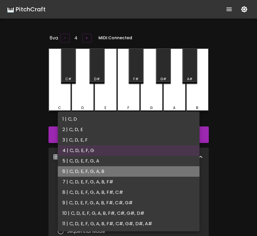
click at [140, 171] on li "6 | C, D, E, F, G, A, B" at bounding box center [129, 171] width 142 height 10
type input "11"
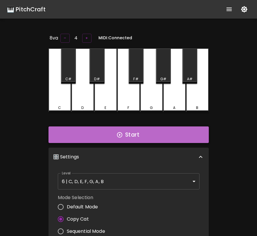
click at [153, 134] on button "Start" at bounding box center [128, 134] width 160 height 17
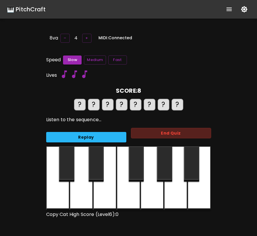
click at [153, 134] on button "End Quiz" at bounding box center [171, 133] width 80 height 11
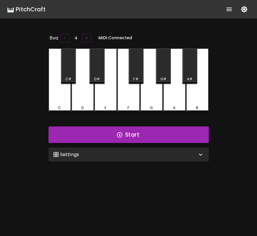
click at [178, 155] on div "🎛️ Settings" at bounding box center [125, 154] width 144 height 7
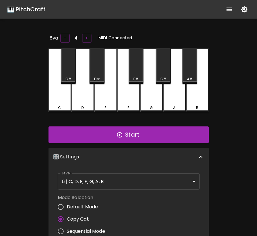
scroll to position [2, 0]
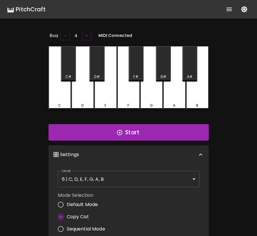
click at [160, 178] on body "🎹 PitchCraft About Badges Log Out 8va – 4 + MIDI: Connected C C# D D# E F F# G …" at bounding box center [128, 189] width 257 height 379
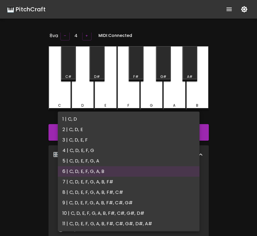
click at [156, 183] on li "7 | C, D, E, F, G, A, B, F#" at bounding box center [129, 181] width 142 height 10
type input "13"
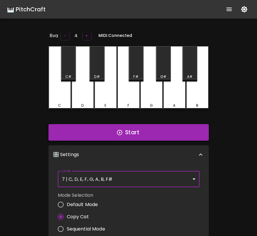
click at [174, 135] on button "Start" at bounding box center [128, 132] width 160 height 17
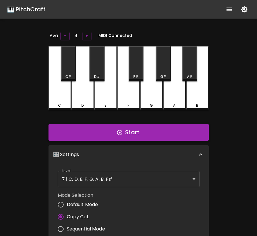
scroll to position [0, 0]
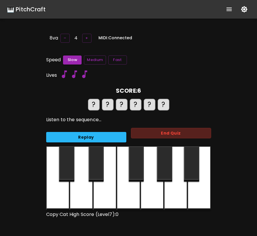
click at [174, 135] on button "End Quiz" at bounding box center [171, 133] width 80 height 11
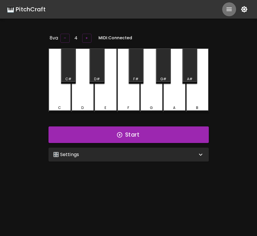
click at [227, 13] on button "show more" at bounding box center [229, 9] width 14 height 14
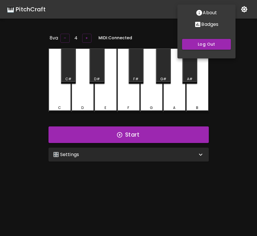
click at [214, 25] on p "Badges" at bounding box center [209, 24] width 17 height 7
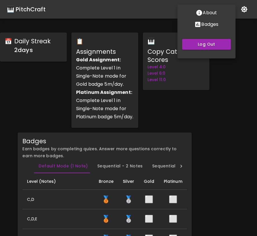
click at [222, 127] on div at bounding box center [128, 118] width 257 height 236
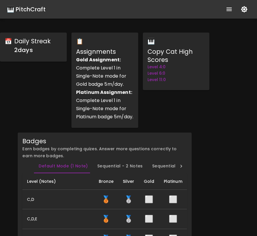
click at [33, 7] on div "🎹 PitchCraft" at bounding box center [26, 9] width 39 height 9
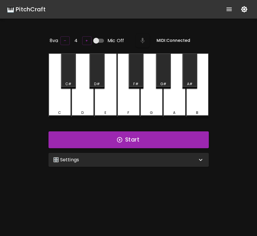
click at [119, 151] on div "🎛️ Settings Level 11 | C, D, E, F, G, A, B, F#, C#, G#, D#, A# 21 Level Mode Se…" at bounding box center [128, 159] width 165 height 19
click at [119, 161] on div "🎛️ Settings" at bounding box center [125, 159] width 144 height 7
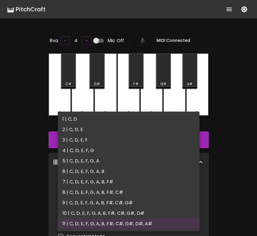
click at [120, 183] on body "🎹 PitchCraft About Badges Log Out 8va – 4 + Mic Off MIDI: Connected C C# D D# E…" at bounding box center [128, 192] width 257 height 385
click at [126, 194] on li "8 | C, D, E, F, G, A, B, F#, C#" at bounding box center [129, 192] width 142 height 10
type input "15"
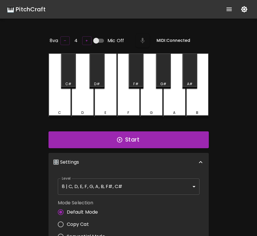
click at [85, 221] on span "Copy Cat" at bounding box center [78, 224] width 22 height 7
click at [67, 220] on input "Copy Cat" at bounding box center [61, 224] width 12 height 12
radio input "true"
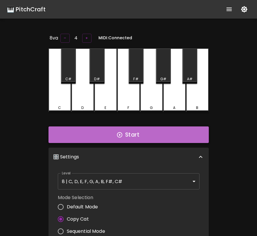
click at [132, 139] on button "Start" at bounding box center [128, 134] width 160 height 17
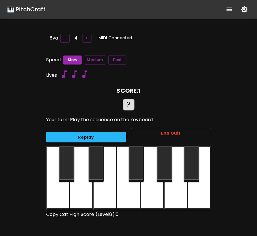
click at [116, 136] on button "Replay" at bounding box center [86, 137] width 80 height 11
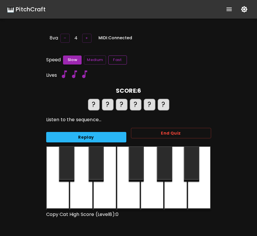
click at [117, 63] on button "Fast" at bounding box center [117, 59] width 19 height 9
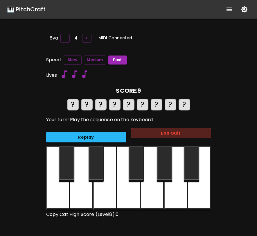
click at [141, 133] on button "End Quiz" at bounding box center [171, 133] width 80 height 11
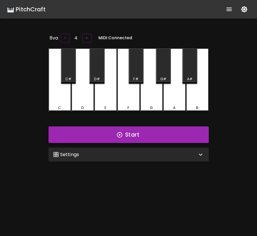
click at [143, 135] on button "Start" at bounding box center [128, 134] width 160 height 17
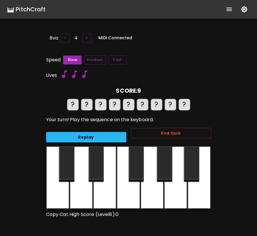
click at [141, 138] on div "End Quiz" at bounding box center [168, 135] width 85 height 24
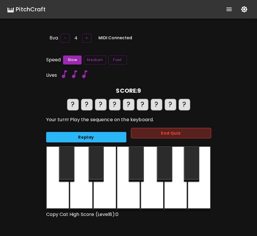
click at [142, 136] on button "End Quiz" at bounding box center [171, 133] width 80 height 11
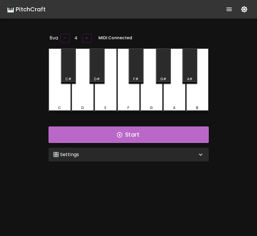
click at [142, 136] on button "Start" at bounding box center [128, 134] width 160 height 17
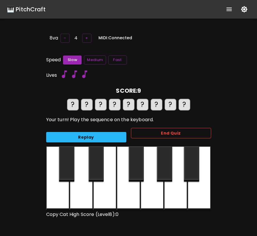
click at [142, 137] on button "End Quiz" at bounding box center [171, 133] width 80 height 11
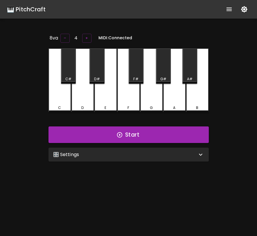
click at [137, 151] on div "🎛️ Settings" at bounding box center [125, 154] width 144 height 7
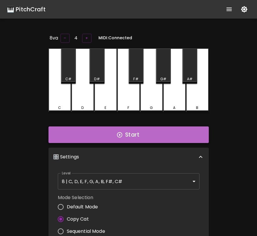
click at [140, 133] on button "Start" at bounding box center [128, 134] width 160 height 17
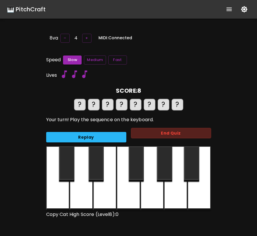
click at [140, 133] on button "End Quiz" at bounding box center [171, 133] width 80 height 11
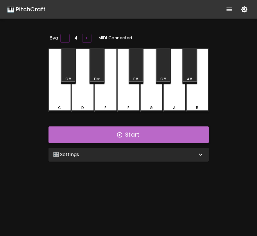
click at [139, 130] on button "Start" at bounding box center [128, 134] width 160 height 17
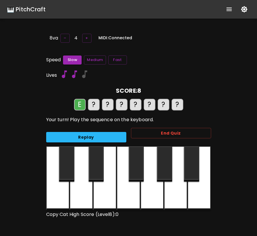
click at [128, 131] on div "End Quiz" at bounding box center [168, 135] width 85 height 24
click at [120, 132] on button "Replay" at bounding box center [86, 137] width 80 height 11
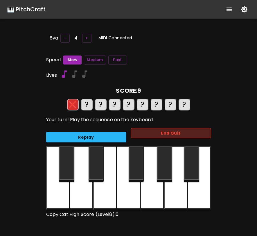
click at [133, 132] on button "End Quiz" at bounding box center [171, 133] width 80 height 11
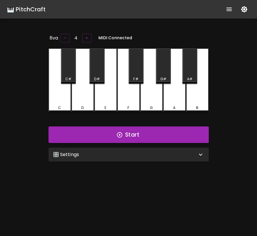
click at [129, 155] on div "🎛️ Settings" at bounding box center [125, 154] width 144 height 7
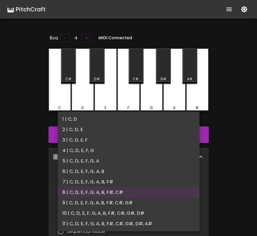
click at [127, 179] on body "🎹 PitchCraft About Badges Log Out 8va – 4 + MIDI: Connected C C# D D# E F F# G …" at bounding box center [128, 189] width 257 height 379
click at [125, 202] on li "9 | C, D, E, F, G, A, B, F#, C#, G#" at bounding box center [129, 202] width 142 height 10
type input "17"
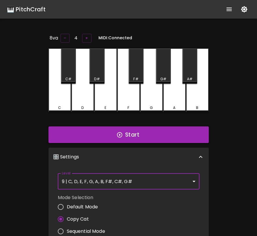
click at [142, 138] on button "Start" at bounding box center [128, 134] width 160 height 17
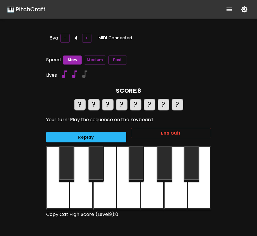
click at [142, 138] on div "End Quiz" at bounding box center [168, 135] width 85 height 24
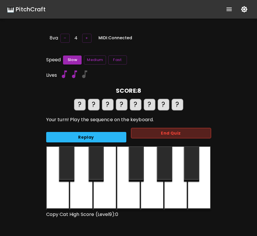
click at [143, 134] on button "End Quiz" at bounding box center [171, 133] width 80 height 11
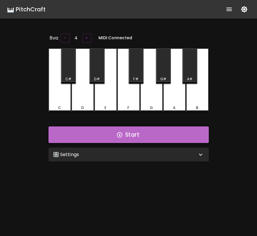
click at [138, 138] on button "Start" at bounding box center [128, 134] width 160 height 17
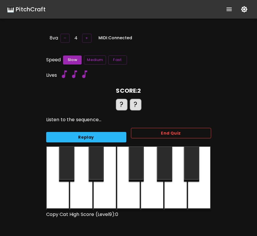
click at [141, 130] on button "End Quiz" at bounding box center [171, 133] width 80 height 11
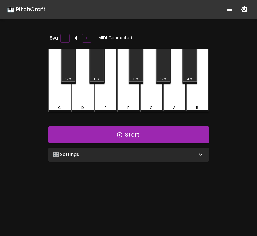
click at [147, 153] on div "🎛️ Settings" at bounding box center [125, 154] width 144 height 7
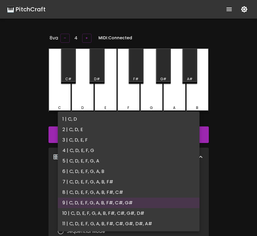
click at [140, 176] on body "🎹 PitchCraft About Badges Log Out 8va – 4 + MIDI: Connected C C# D D# E F F# G …" at bounding box center [128, 189] width 257 height 379
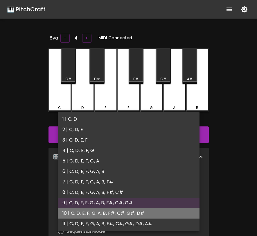
click at [139, 214] on li "10 | C, D, E, F, G, A, B, F#, C#, G#, D#" at bounding box center [129, 213] width 142 height 10
type input "19"
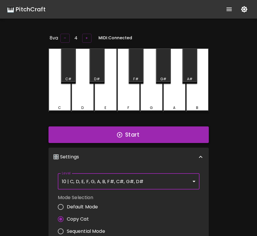
click at [160, 135] on button "Start" at bounding box center [128, 134] width 160 height 17
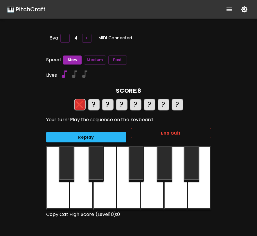
click at [160, 134] on button "End Quiz" at bounding box center [171, 133] width 80 height 11
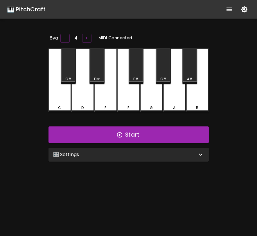
click at [157, 145] on div "🎛️ Settings Level 10 | C, D, E, F, G, A, B, F#, C#, G#, D# 19 Level Mode Select…" at bounding box center [128, 154] width 165 height 19
click at [156, 149] on div "🎛️ Settings" at bounding box center [128, 154] width 160 height 14
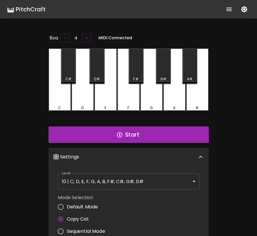
scroll to position [2, 0]
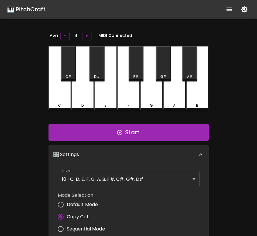
click at [225, 14] on button "show more" at bounding box center [229, 9] width 14 height 14
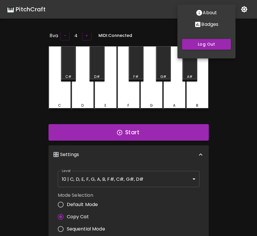
click at [208, 26] on p "Badges" at bounding box center [209, 24] width 17 height 7
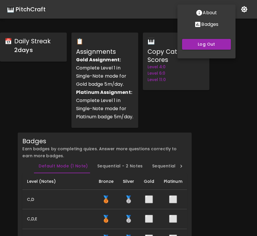
click at [176, 118] on div at bounding box center [128, 118] width 257 height 236
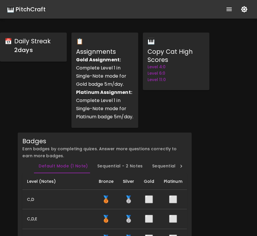
click at [24, 8] on div "🎹 PitchCraft" at bounding box center [26, 9] width 39 height 9
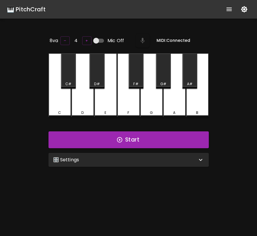
click at [107, 163] on div "🎛️ Settings" at bounding box center [128, 160] width 160 height 14
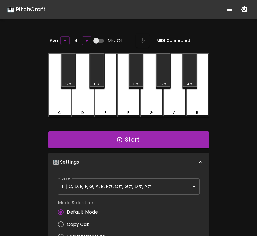
scroll to position [2, 0]
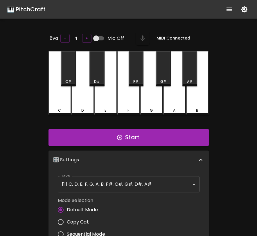
click at [83, 218] on span "Copy Cat" at bounding box center [78, 221] width 22 height 7
click at [67, 217] on input "Copy Cat" at bounding box center [61, 222] width 12 height 12
radio input "true"
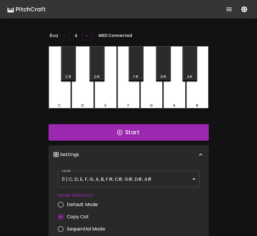
scroll to position [0, 0]
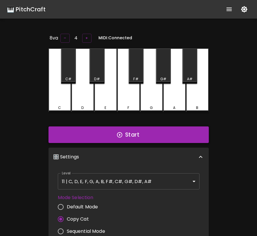
click at [124, 138] on button "Start" at bounding box center [128, 134] width 160 height 17
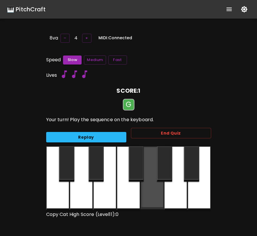
click at [150, 184] on div at bounding box center [151, 177] width 23 height 63
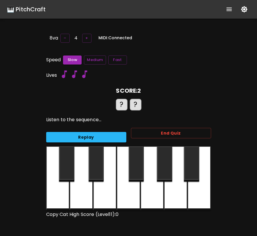
click at [153, 186] on div at bounding box center [151, 178] width 23 height 64
click at [200, 186] on div at bounding box center [198, 178] width 23 height 64
click at [156, 197] on div at bounding box center [151, 178] width 23 height 64
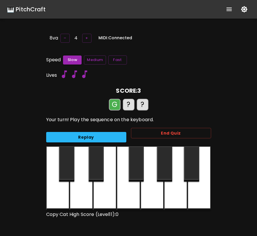
click at [196, 195] on div at bounding box center [198, 178] width 23 height 64
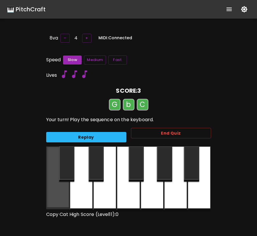
click at [63, 193] on div at bounding box center [57, 177] width 23 height 63
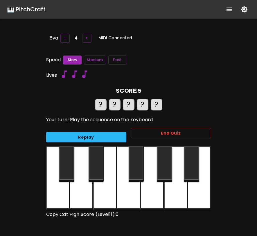
click at [147, 193] on div at bounding box center [151, 178] width 23 height 64
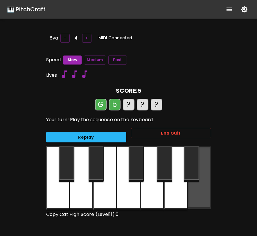
click at [194, 188] on div at bounding box center [198, 177] width 23 height 63
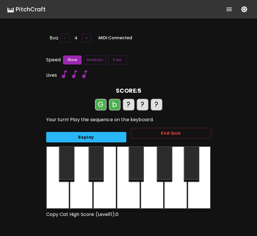
click at [53, 188] on div at bounding box center [57, 178] width 23 height 64
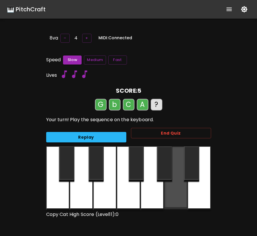
click at [183, 188] on div at bounding box center [175, 177] width 23 height 63
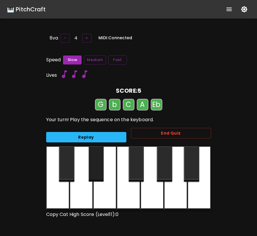
click at [99, 166] on div at bounding box center [96, 163] width 15 height 35
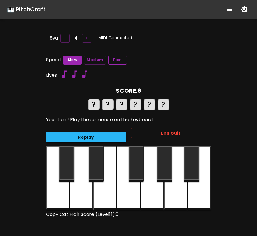
click at [118, 61] on button "Fast" at bounding box center [117, 59] width 19 height 9
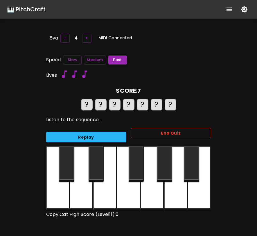
click at [160, 132] on button "End Quiz" at bounding box center [171, 133] width 80 height 11
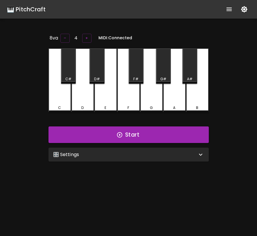
click at [143, 151] on div "🎛️ Settings" at bounding box center [125, 154] width 144 height 7
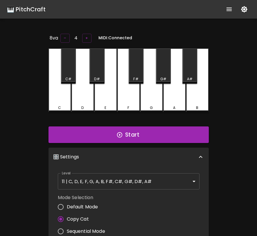
scroll to position [2, 0]
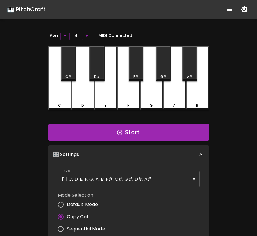
click at [87, 201] on span "Default Mode" at bounding box center [82, 204] width 31 height 7
click at [67, 200] on input "Default Mode" at bounding box center [61, 204] width 12 height 12
radio input "true"
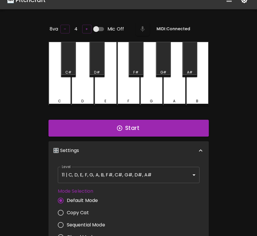
scroll to position [11, 0]
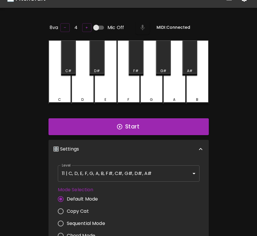
click at [92, 178] on body "🎹 PitchCraft About Badges Log Out 8va – 4 + Mic Off MIDI: Connected C C# D D# E…" at bounding box center [128, 181] width 257 height 385
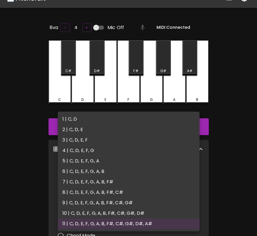
click at [89, 160] on li "5 | C, D, E, F, G, A" at bounding box center [129, 161] width 142 height 10
type input "9"
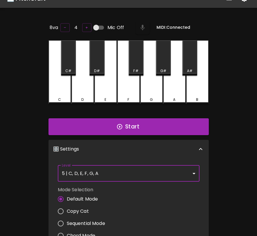
click at [96, 23] on input "Mic Off" at bounding box center [96, 27] width 33 height 11
checkbox input "true"
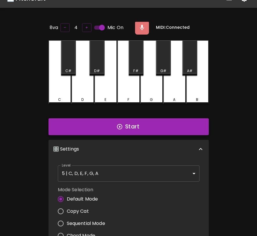
click at [121, 131] on button "Start" at bounding box center [128, 126] width 160 height 17
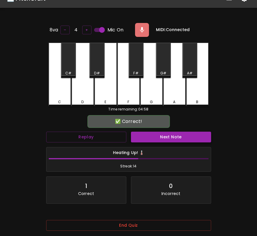
click at [149, 138] on button "Next Note" at bounding box center [171, 136] width 80 height 11
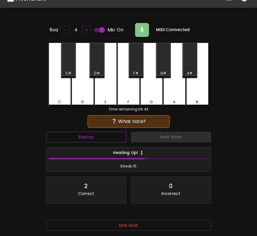
click at [112, 135] on button "Replay" at bounding box center [86, 136] width 80 height 11
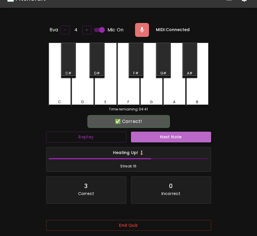
click at [137, 138] on button "Next Note" at bounding box center [171, 136] width 80 height 11
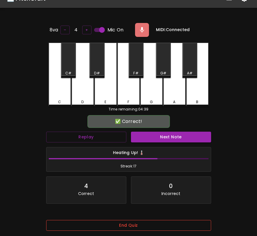
click at [125, 227] on button "End Quiz" at bounding box center [128, 225] width 165 height 11
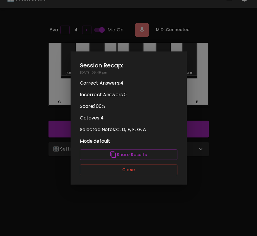
click at [137, 175] on div "Session Recap: [DATE] 05:49 pm Correct Answers: 4 Incorrect Answers: 0 Score: 1…" at bounding box center [129, 117] width 116 height 133
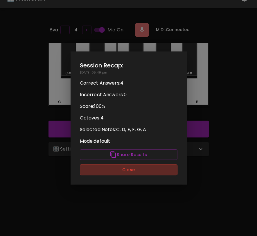
click at [138, 171] on button "Close" at bounding box center [129, 169] width 98 height 11
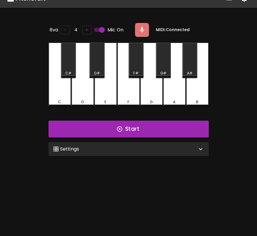
click at [134, 151] on div "🎛️ Settings" at bounding box center [128, 149] width 160 height 14
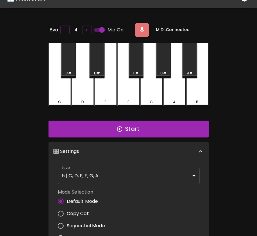
scroll to position [2, 0]
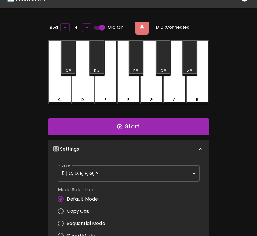
click at [70, 221] on span "Sequential Mode" at bounding box center [86, 223] width 38 height 7
click at [67, 221] on input "Sequential Mode" at bounding box center [61, 223] width 12 height 12
radio input "true"
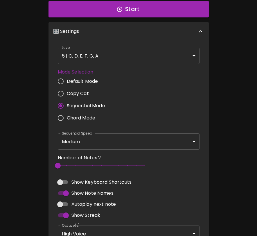
scroll to position [125, 0]
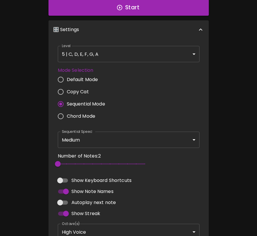
click at [128, 139] on body "🎹 PitchCraft About Badges Log Out 8va – 4 + MIDI: Connected C C# D D# E F F# G …" at bounding box center [128, 86] width 257 height 423
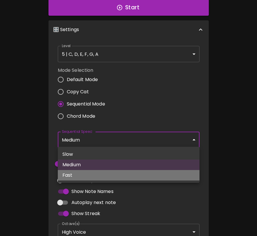
click at [108, 174] on li "Fast" at bounding box center [129, 175] width 142 height 10
type input "250"
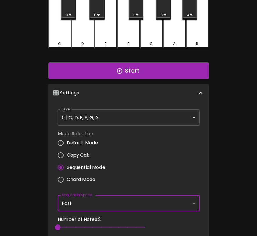
scroll to position [9, 0]
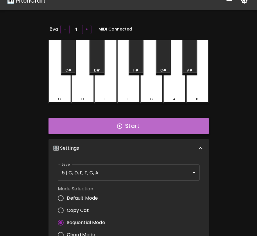
click at [112, 126] on button "Start" at bounding box center [128, 126] width 160 height 17
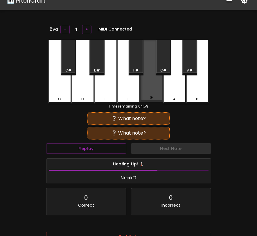
click at [151, 93] on div "G" at bounding box center [151, 71] width 23 height 63
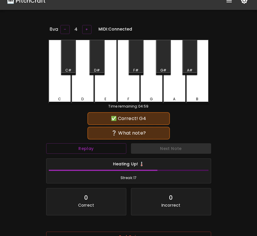
click at [59, 96] on div "C" at bounding box center [59, 98] width 3 height 5
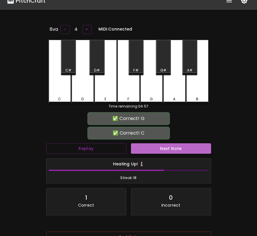
click at [153, 152] on button "Next Note" at bounding box center [171, 148] width 80 height 11
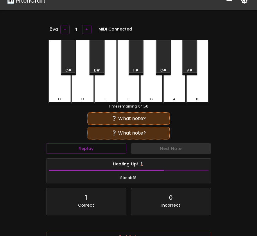
click at [148, 87] on div "G" at bounding box center [151, 72] width 23 height 64
click at [111, 87] on div "E" at bounding box center [105, 72] width 23 height 64
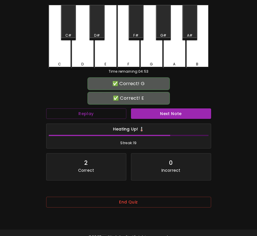
scroll to position [58, 0]
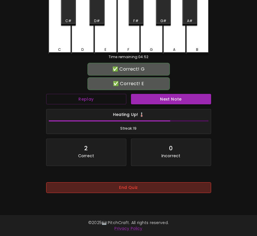
click at [131, 190] on button "End Quiz" at bounding box center [128, 187] width 165 height 11
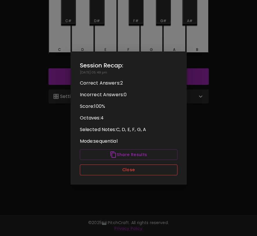
click at [134, 168] on button "Close" at bounding box center [129, 169] width 98 height 11
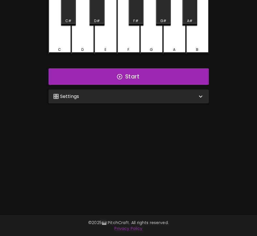
click at [153, 99] on div "🎛️ Settings" at bounding box center [128, 96] width 160 height 14
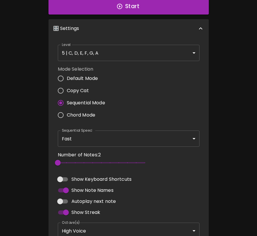
scroll to position [186, 0]
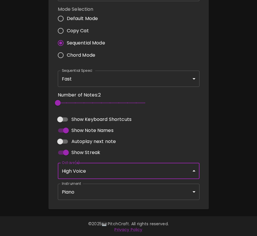
click at [109, 169] on body "🎹 PitchCraft About Badges Log Out 8va – 4 + MIDI: Connected C C# D D# E F F# G …" at bounding box center [128, 25] width 257 height 423
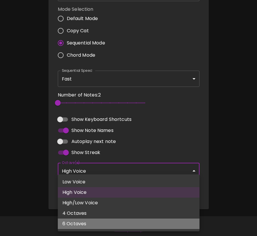
click at [94, 221] on li "6 Octaves" at bounding box center [129, 223] width 142 height 10
type input "1,2,3,4,5,6"
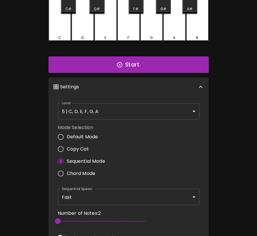
scroll to position [0, 0]
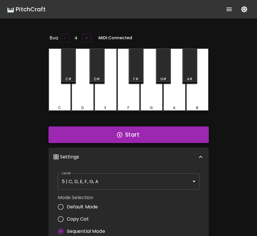
click at [137, 137] on button "Start" at bounding box center [128, 134] width 160 height 17
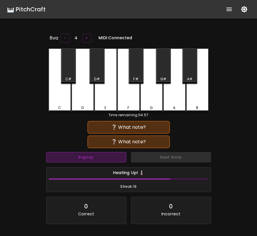
click at [114, 157] on button "Replay" at bounding box center [86, 157] width 80 height 11
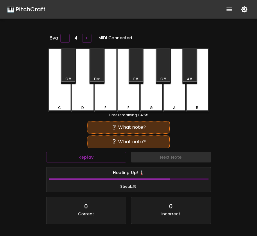
click at [170, 96] on div "A" at bounding box center [174, 80] width 23 height 64
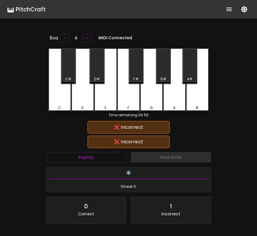
click at [104, 147] on div "❌ Incorrect ❌ Incorrect" at bounding box center [128, 134] width 165 height 29
click at [103, 155] on button "Replay" at bounding box center [86, 157] width 80 height 11
click at [151, 100] on div "G" at bounding box center [151, 80] width 23 height 64
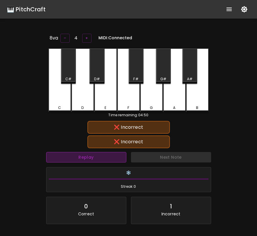
click at [107, 155] on button "Replay" at bounding box center [86, 157] width 80 height 11
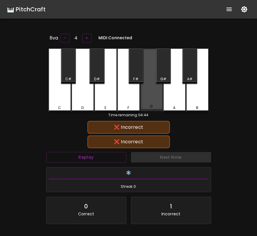
click at [152, 94] on div "G" at bounding box center [151, 79] width 23 height 63
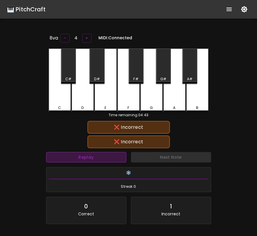
click at [102, 155] on button "Replay" at bounding box center [86, 157] width 80 height 11
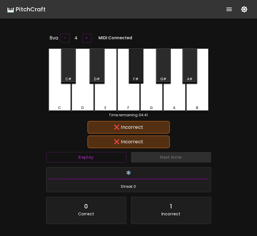
click at [138, 71] on div "F#" at bounding box center [136, 65] width 15 height 35
click at [149, 79] on div "G" at bounding box center [151, 80] width 23 height 64
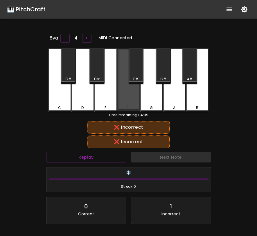
click at [127, 103] on div "F" at bounding box center [128, 79] width 23 height 63
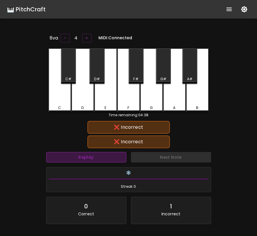
click at [98, 156] on button "Replay" at bounding box center [86, 157] width 80 height 11
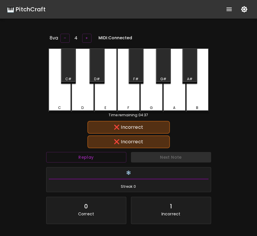
drag, startPoint x: 178, startPoint y: 90, endPoint x: 184, endPoint y: 80, distance: 11.8
click at [178, 89] on div "A" at bounding box center [174, 80] width 23 height 64
click at [185, 76] on div "A#" at bounding box center [190, 78] width 14 height 5
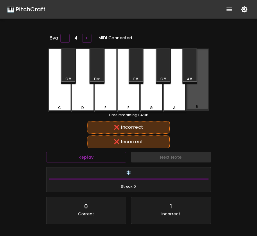
click at [196, 99] on div "B" at bounding box center [197, 79] width 23 height 63
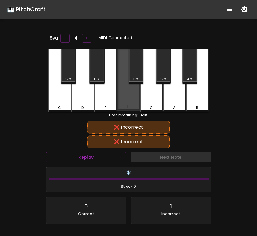
click at [123, 97] on div "F" at bounding box center [128, 79] width 23 height 63
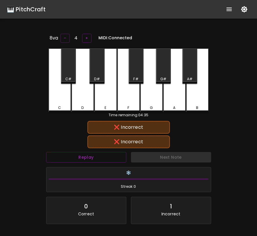
click at [104, 97] on div "E" at bounding box center [105, 80] width 23 height 64
click at [96, 74] on div "D#" at bounding box center [96, 65] width 15 height 35
click at [86, 93] on div "D" at bounding box center [82, 80] width 23 height 64
click at [72, 77] on div "C#" at bounding box center [69, 78] width 14 height 5
click at [61, 99] on div "C" at bounding box center [59, 80] width 23 height 64
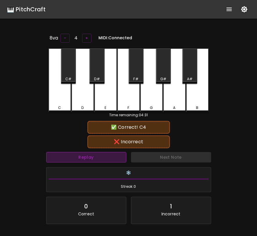
click at [105, 160] on button "Replay" at bounding box center [86, 157] width 80 height 11
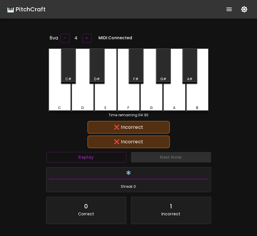
click at [147, 98] on div "G" at bounding box center [151, 80] width 23 height 64
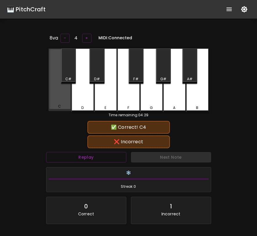
drag, startPoint x: 59, startPoint y: 93, endPoint x: 173, endPoint y: 100, distance: 113.7
click at [59, 93] on div "C" at bounding box center [59, 79] width 23 height 63
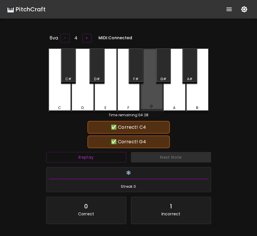
click at [154, 97] on div "G" at bounding box center [151, 79] width 23 height 63
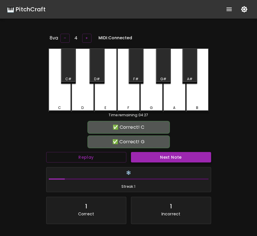
click at [144, 156] on button "Next Note" at bounding box center [171, 157] width 80 height 11
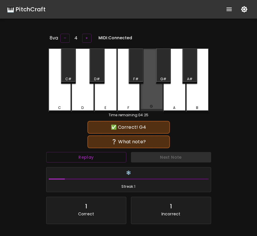
click at [154, 100] on div "G" at bounding box center [151, 79] width 23 height 63
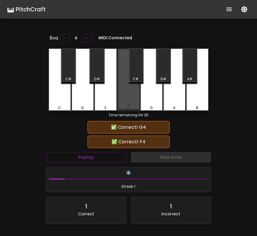
click at [129, 100] on div "F" at bounding box center [128, 79] width 23 height 63
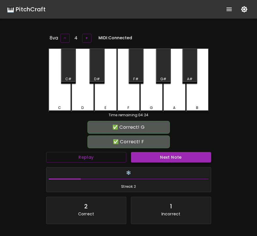
click at [145, 156] on button "Next Note" at bounding box center [171, 157] width 80 height 11
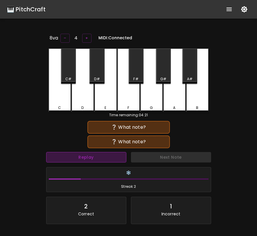
click at [101, 157] on button "Replay" at bounding box center [86, 157] width 80 height 11
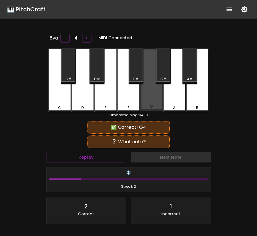
click at [153, 103] on div "G" at bounding box center [151, 79] width 23 height 63
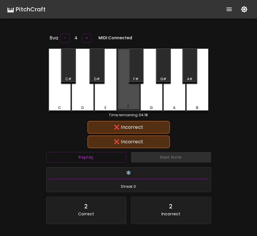
click at [130, 103] on div "F" at bounding box center [128, 79] width 23 height 63
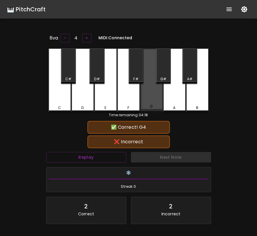
click at [146, 100] on div "G" at bounding box center [151, 79] width 23 height 63
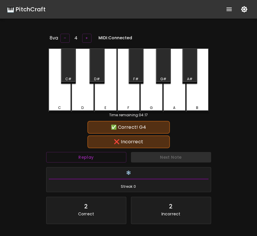
click at [108, 100] on div "E" at bounding box center [105, 80] width 23 height 64
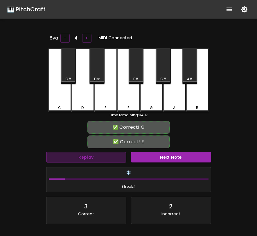
click at [101, 156] on button "Replay" at bounding box center [86, 157] width 80 height 11
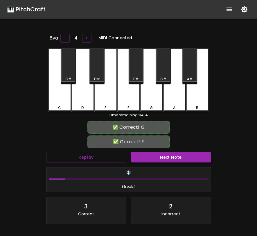
click at [151, 154] on button "Next Note" at bounding box center [171, 157] width 80 height 11
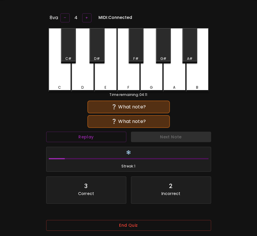
scroll to position [58, 0]
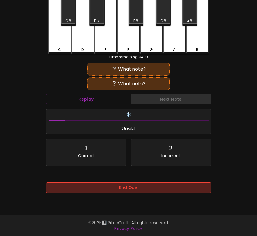
click at [118, 192] on button "End Quiz" at bounding box center [128, 187] width 165 height 11
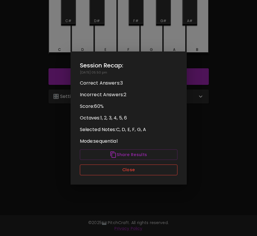
click at [117, 169] on button "Close" at bounding box center [129, 169] width 98 height 11
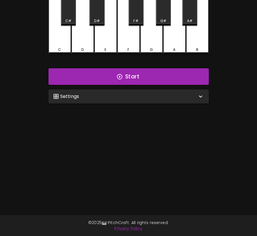
click at [142, 94] on div "🎛️ Settings" at bounding box center [125, 96] width 144 height 7
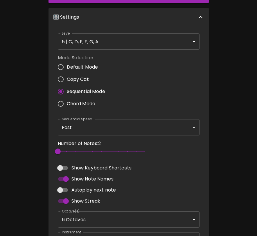
scroll to position [149, 0]
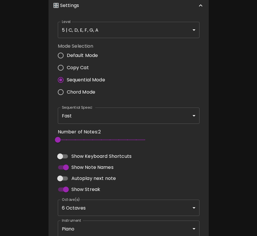
click at [80, 203] on body "🎹 PitchCraft About Badges Log Out 8va – 4 + MIDI: Connected C C# D D# E F F# G …" at bounding box center [128, 62] width 257 height 423
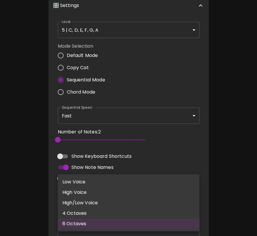
click at [80, 212] on li "4 Octaves" at bounding box center [129, 213] width 142 height 10
type input "2,3,4,5"
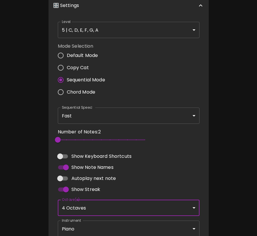
scroll to position [1, 0]
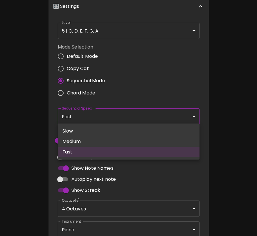
click at [156, 115] on body "🎹 PitchCraft About Badges Log Out 8va – 4 + MIDI: Connected C C# D D# E F F# G …" at bounding box center [128, 62] width 257 height 423
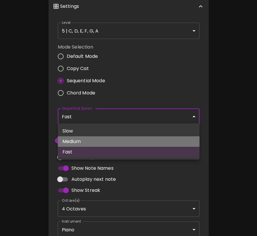
click at [146, 138] on li "Medium" at bounding box center [129, 141] width 142 height 10
type input "500"
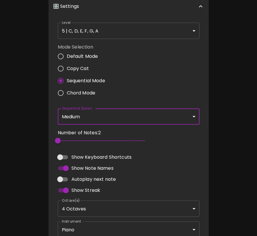
scroll to position [0, 0]
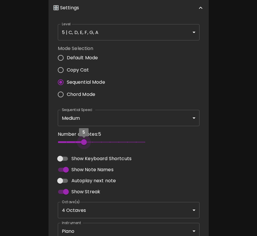
type input "12"
drag, startPoint x: 84, startPoint y: 142, endPoint x: 200, endPoint y: 147, distance: 116.5
click at [199, 148] on div "Number of Notes: 12 12" at bounding box center [128, 139] width 146 height 22
click at [115, 207] on body "🎹 PitchCraft About Badges Log Out 8va – 4 + MIDI: Connected C C# D D# E F F# G …" at bounding box center [128, 62] width 257 height 423
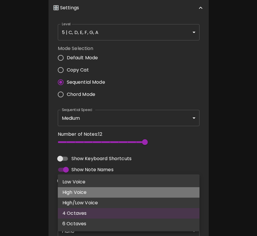
click at [111, 194] on li "High Voice" at bounding box center [129, 192] width 142 height 10
type input "4"
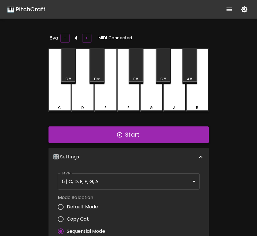
click at [157, 131] on button "Start" at bounding box center [128, 134] width 160 height 17
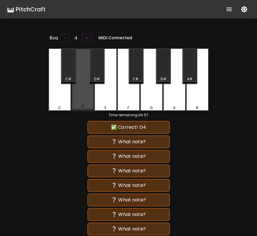
click at [87, 100] on div "D" at bounding box center [82, 79] width 23 height 63
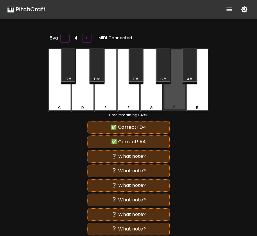
click at [167, 100] on div "A" at bounding box center [174, 79] width 23 height 63
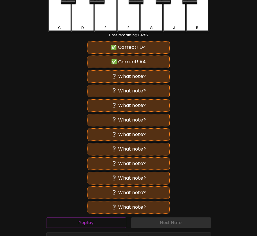
scroll to position [82, 0]
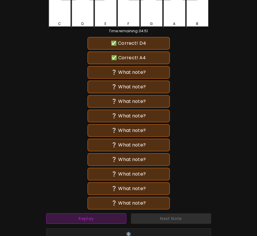
click at [88, 216] on button "Replay" at bounding box center [86, 218] width 80 height 11
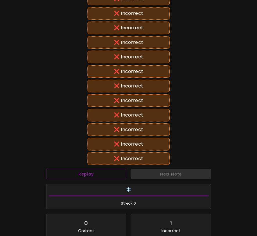
scroll to position [195, 0]
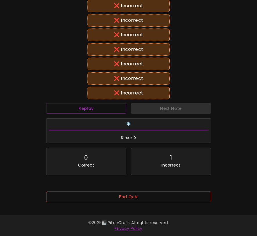
click at [132, 191] on button "End Quiz" at bounding box center [128, 196] width 165 height 11
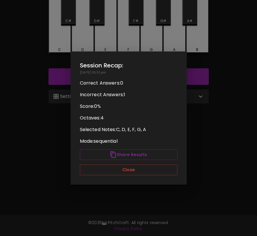
scroll to position [57, 0]
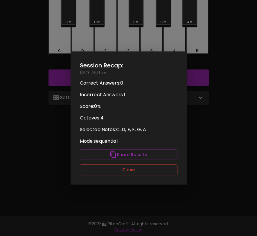
click at [146, 172] on button "Close" at bounding box center [129, 169] width 98 height 11
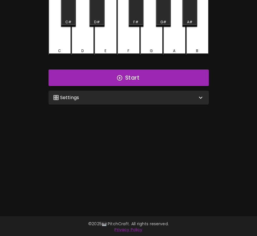
scroll to position [0, 0]
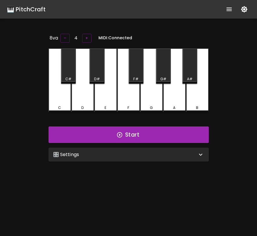
click at [229, 10] on icon "show more" at bounding box center [228, 9] width 5 height 3
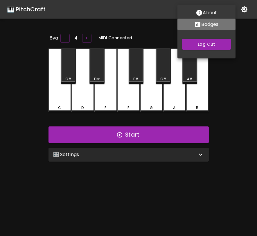
click at [208, 24] on p "Badges" at bounding box center [209, 24] width 17 height 7
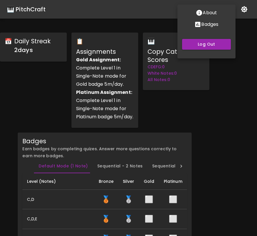
click at [182, 116] on div at bounding box center [128, 118] width 257 height 236
